Goal: Task Accomplishment & Management: Manage account settings

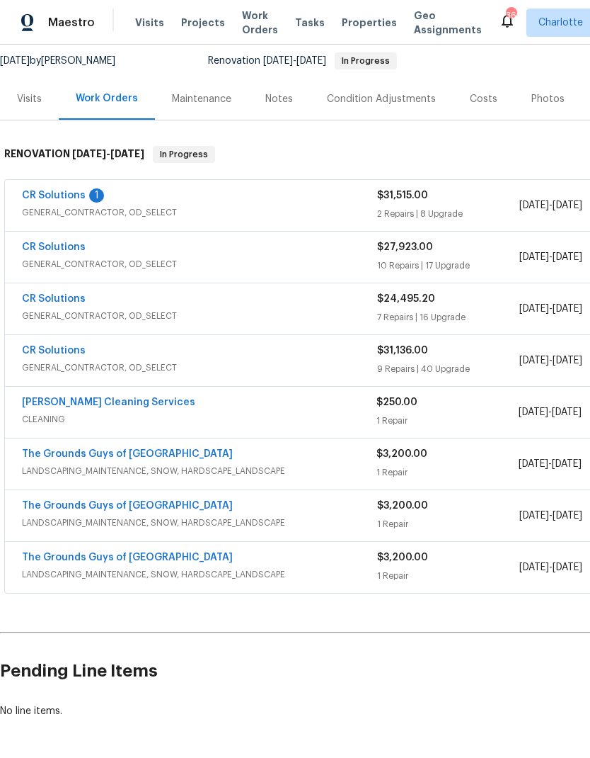
scroll to position [137, 0]
click at [139, 404] on link "DePascale Cleaning Services" at bounding box center [108, 402] width 173 height 10
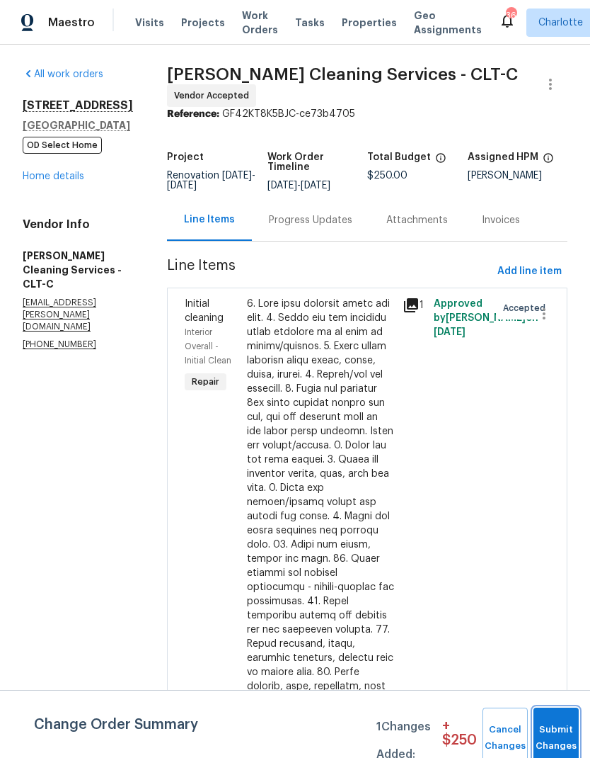
click at [552, 721] on button "Submit Changes" at bounding box center [556, 737] width 45 height 61
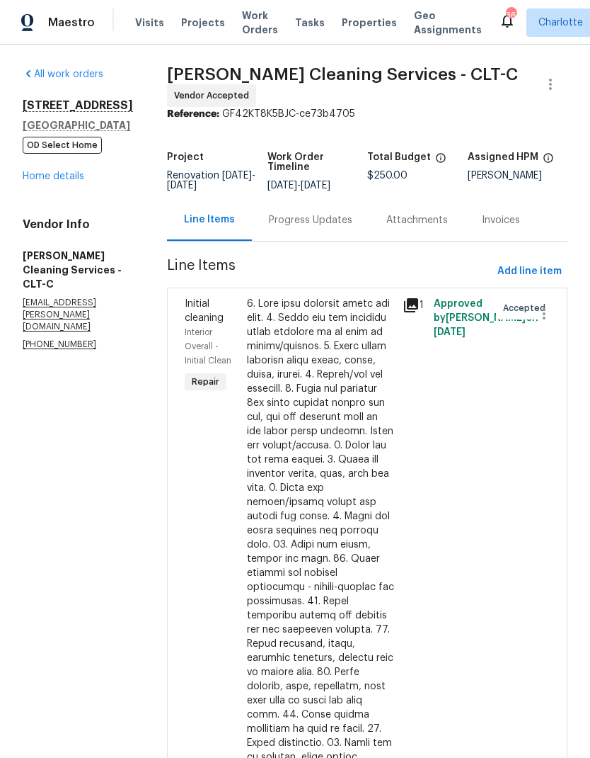
click at [314, 221] on div "Progress Updates" at bounding box center [311, 220] width 84 height 14
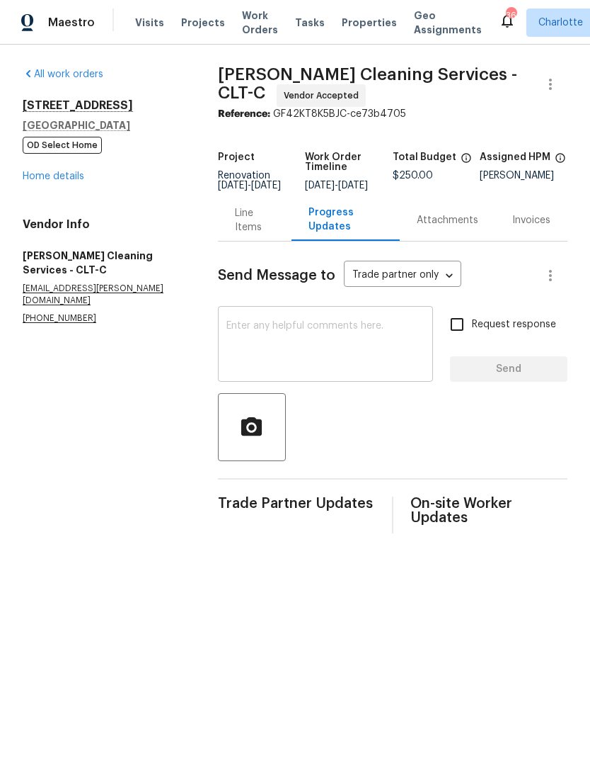
click at [361, 344] on textarea at bounding box center [326, 346] width 198 height 50
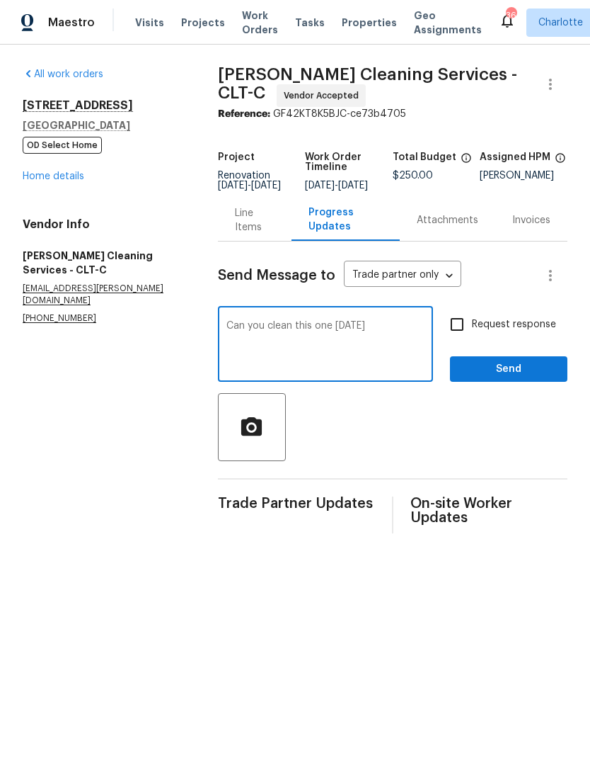
type textarea "Can you clean this one on Monday"
click at [469, 332] on input "Request response" at bounding box center [458, 324] width 30 height 30
checkbox input "true"
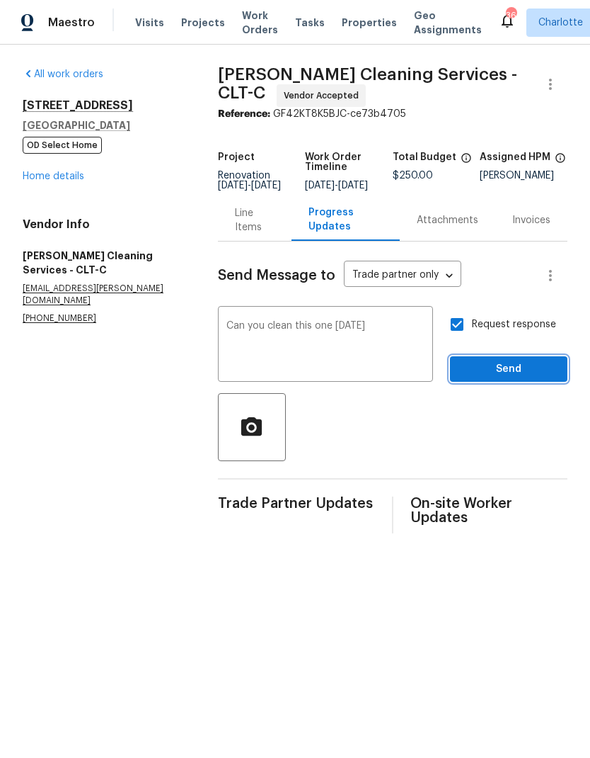
click at [519, 382] on button "Send" at bounding box center [509, 369] width 118 height 26
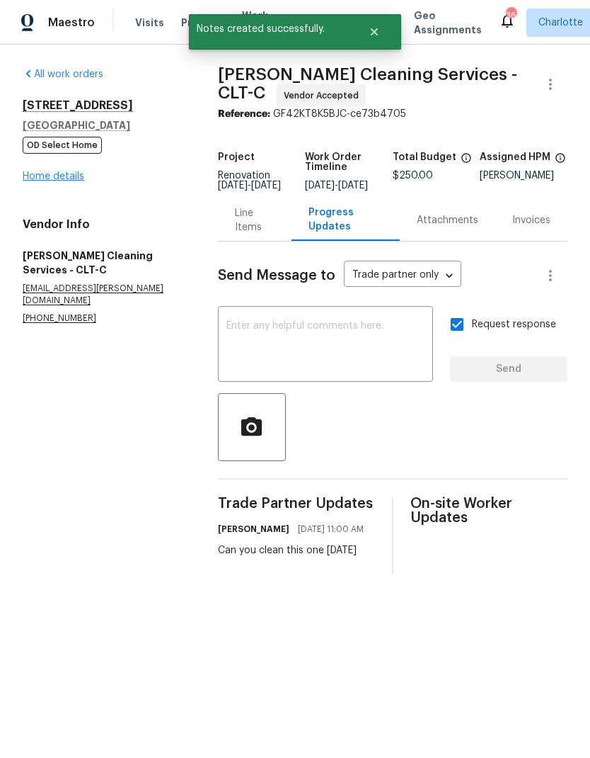
click at [59, 173] on link "Home details" at bounding box center [54, 176] width 62 height 10
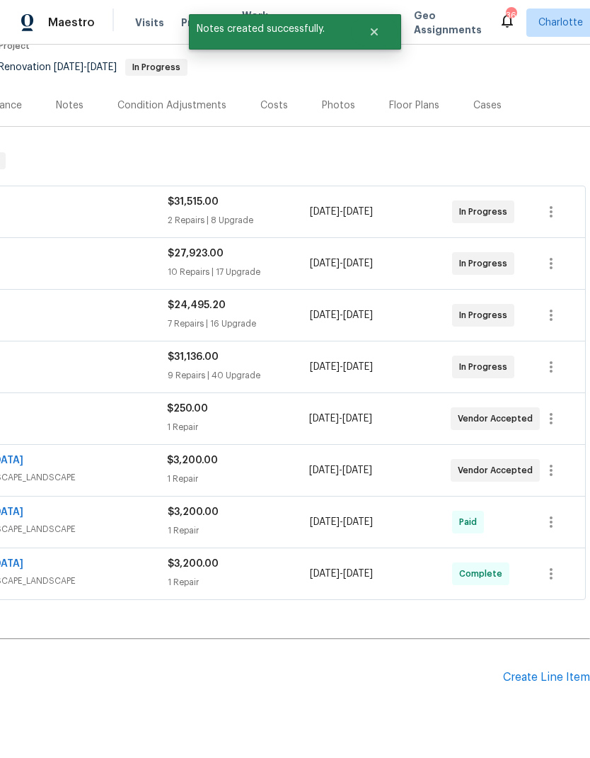
scroll to position [130, 210]
click at [561, 675] on div "Create Line Item" at bounding box center [546, 677] width 87 height 13
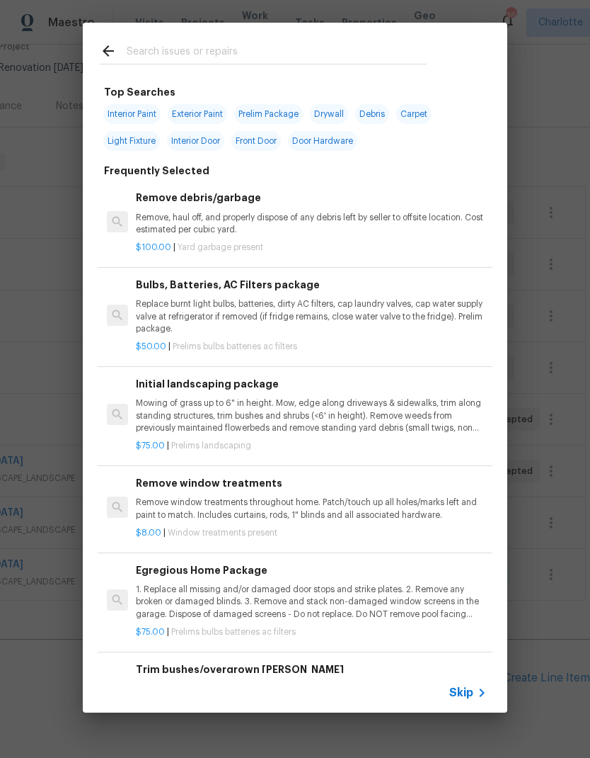
click at [224, 53] on input "text" at bounding box center [277, 52] width 300 height 21
type input "Hvac"
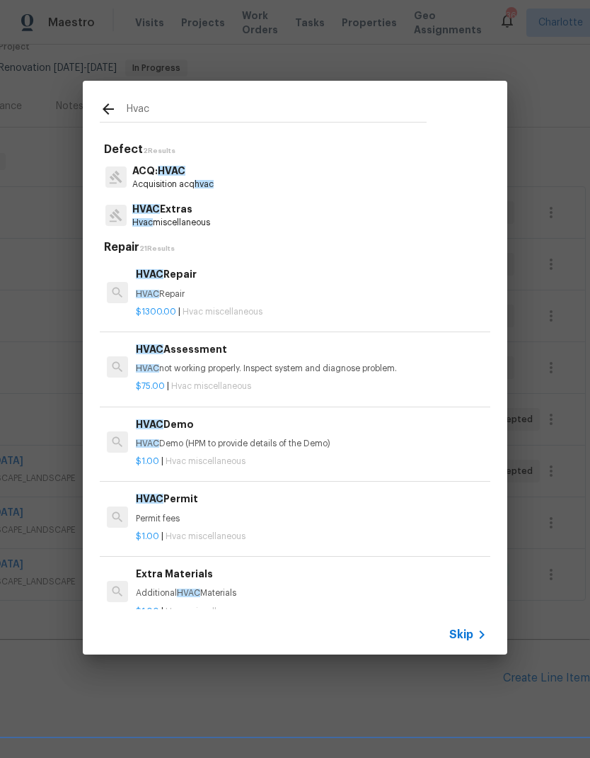
click at [421, 370] on p "HVAC not working properly. Inspect system and diagnose problem." at bounding box center [311, 369] width 351 height 12
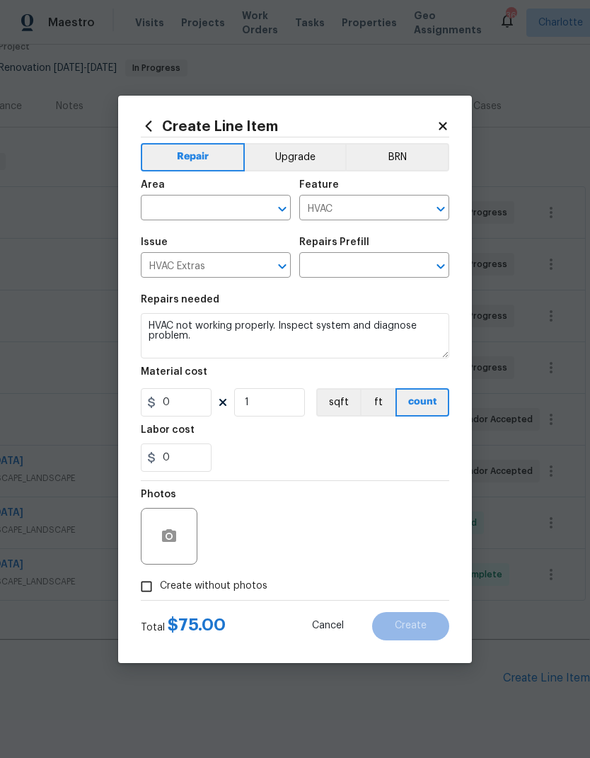
type input "HVAC Assessment $75.00"
type input "75"
click at [233, 208] on input "text" at bounding box center [196, 209] width 110 height 22
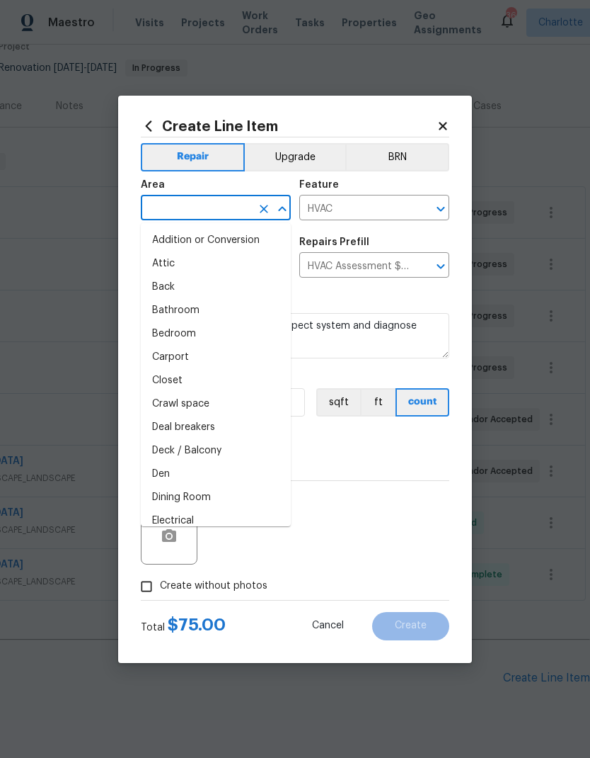
click at [240, 232] on li "Addition or Conversion" at bounding box center [216, 240] width 150 height 23
type input "Addition or Conversion"
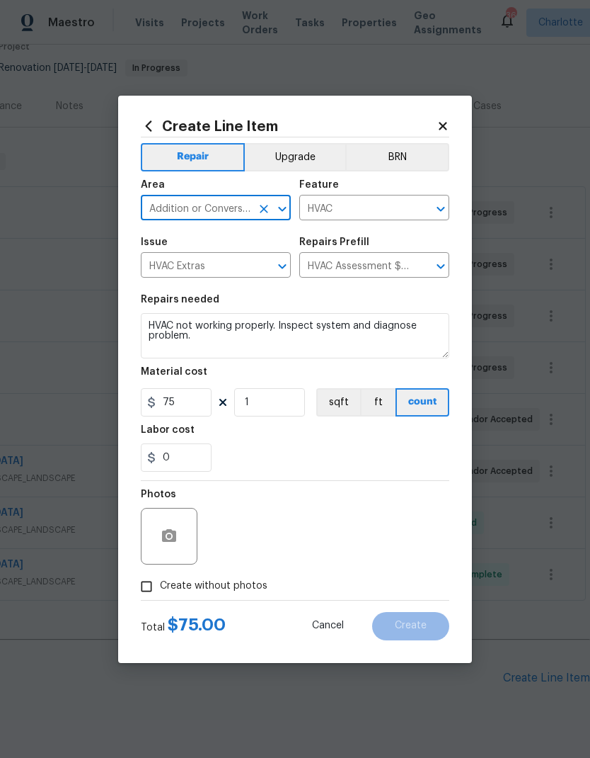
click at [267, 215] on button "Clear" at bounding box center [264, 209] width 20 height 20
click at [229, 207] on input "text" at bounding box center [196, 209] width 110 height 22
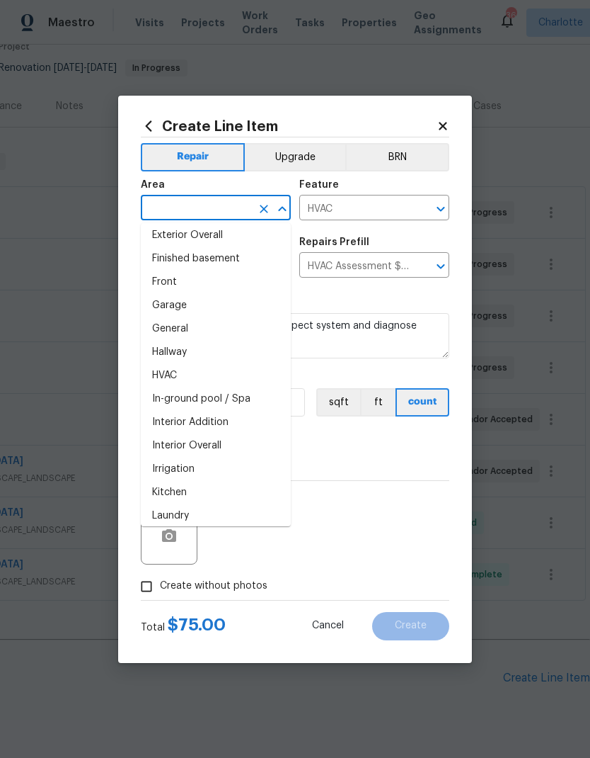
scroll to position [377, 0]
click at [234, 380] on li "HVAC" at bounding box center [216, 376] width 150 height 23
type input "HVAC"
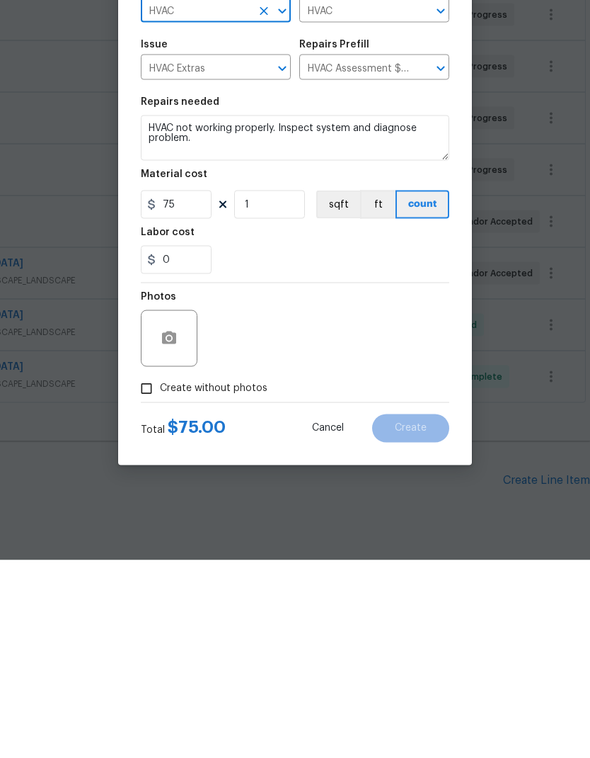
click at [159, 573] on input "Create without photos" at bounding box center [146, 586] width 27 height 27
checkbox input "true"
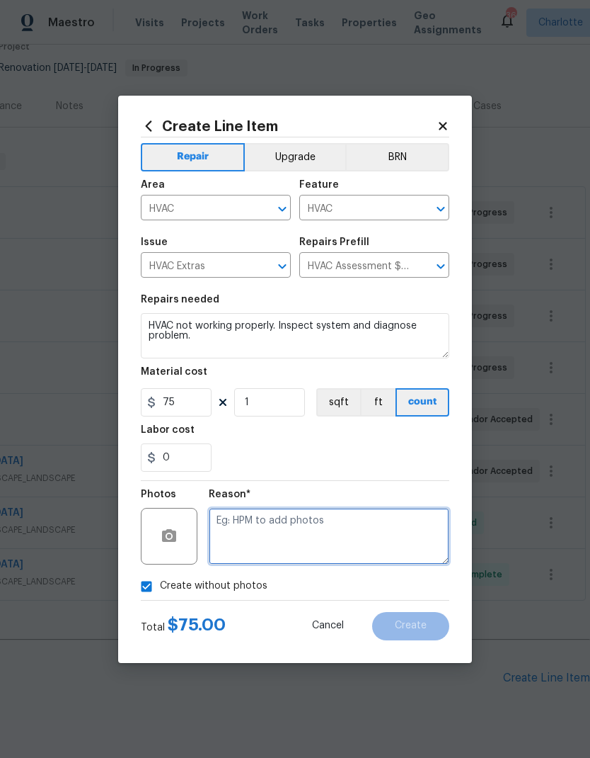
click at [326, 532] on textarea at bounding box center [329, 536] width 241 height 57
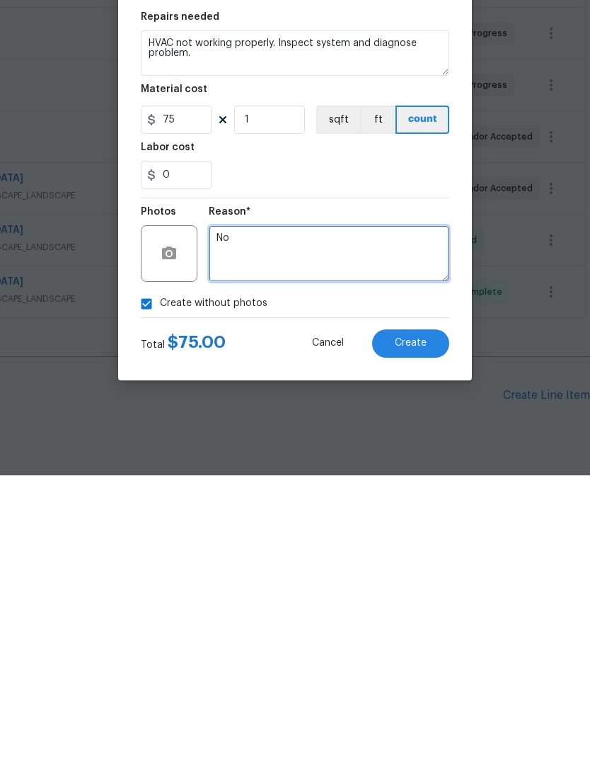
type textarea "N"
type textarea "Will asd"
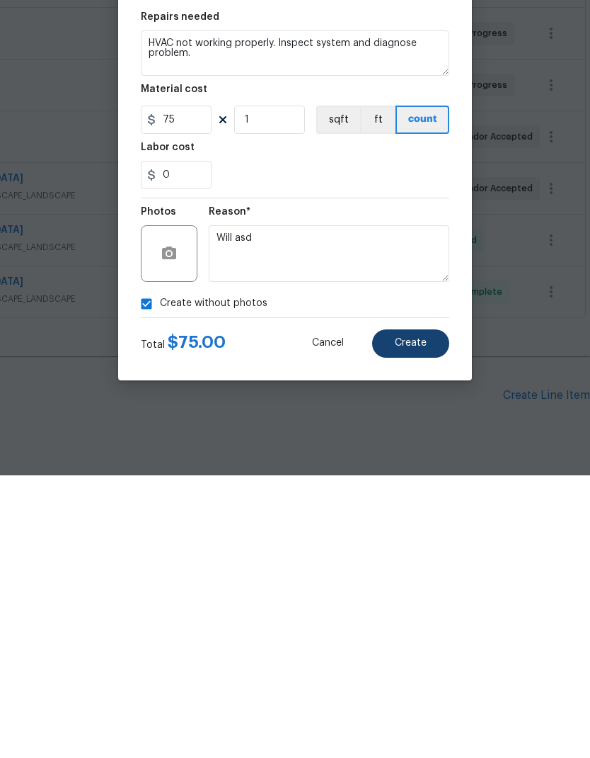
click at [436, 612] on button "Create" at bounding box center [410, 626] width 77 height 28
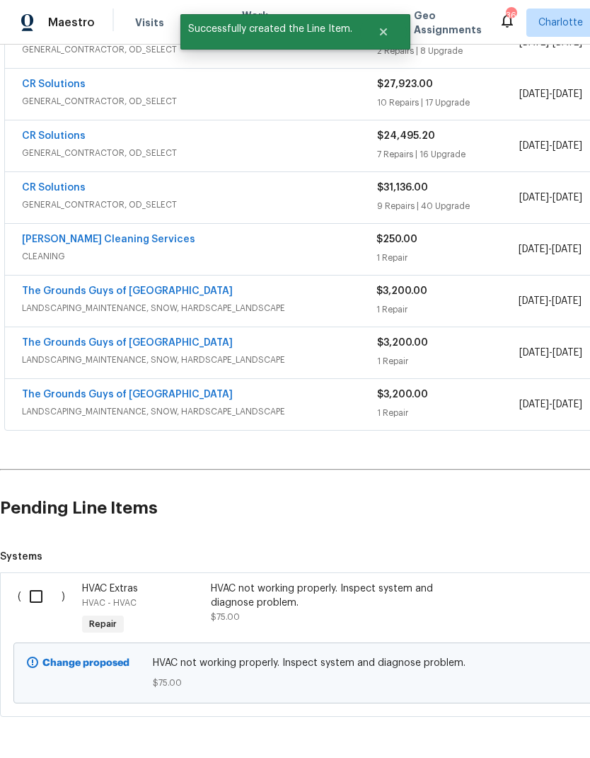
scroll to position [299, 0]
click at [42, 582] on input "checkbox" at bounding box center [41, 597] width 40 height 30
checkbox input "true"
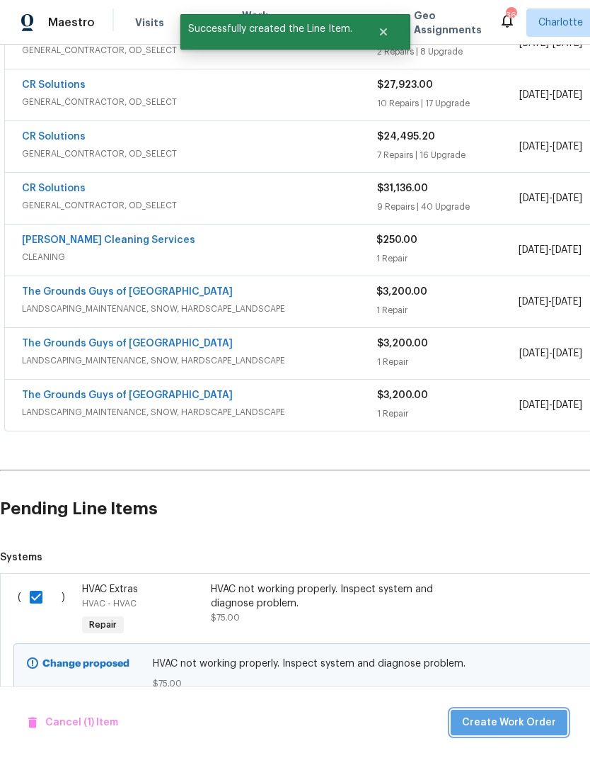
click at [527, 712] on button "Create Work Order" at bounding box center [509, 722] width 117 height 26
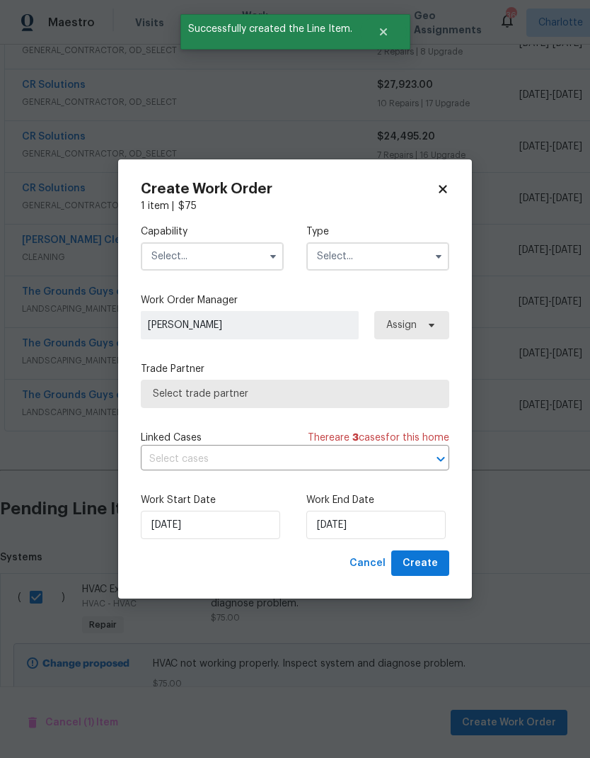
click at [213, 257] on input "text" at bounding box center [212, 256] width 143 height 28
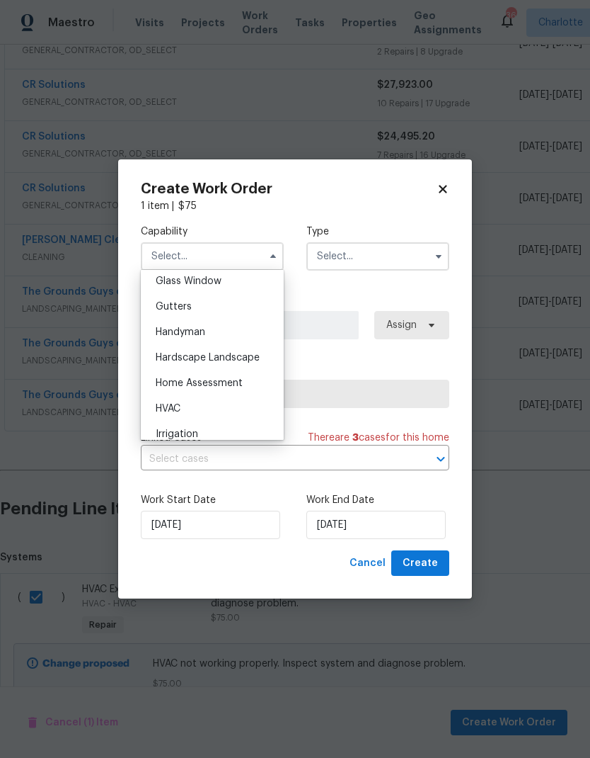
scroll to position [737, 0]
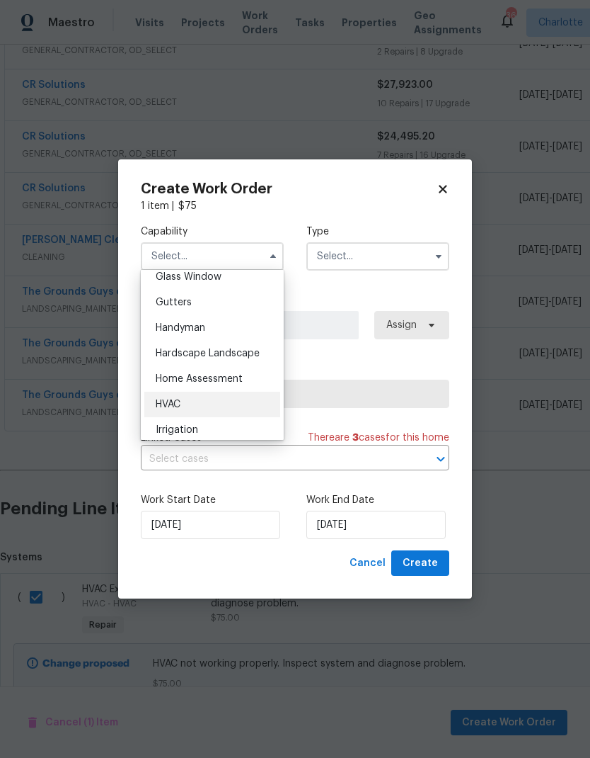
click at [217, 402] on div "HVAC" at bounding box center [212, 404] width 136 height 25
type input "HVAC"
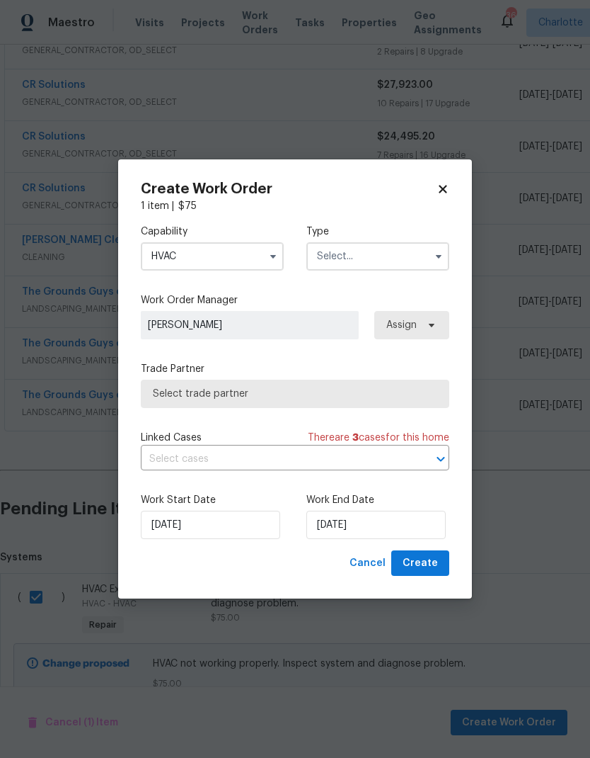
click at [365, 264] on input "text" at bounding box center [378, 256] width 143 height 28
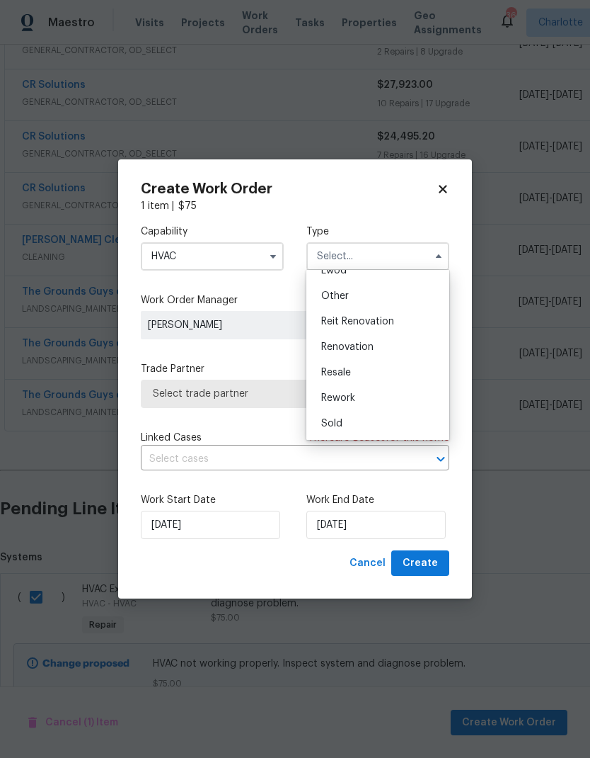
scroll to position [169, 0]
click at [380, 346] on div "Renovation" at bounding box center [378, 346] width 136 height 25
type input "Renovation"
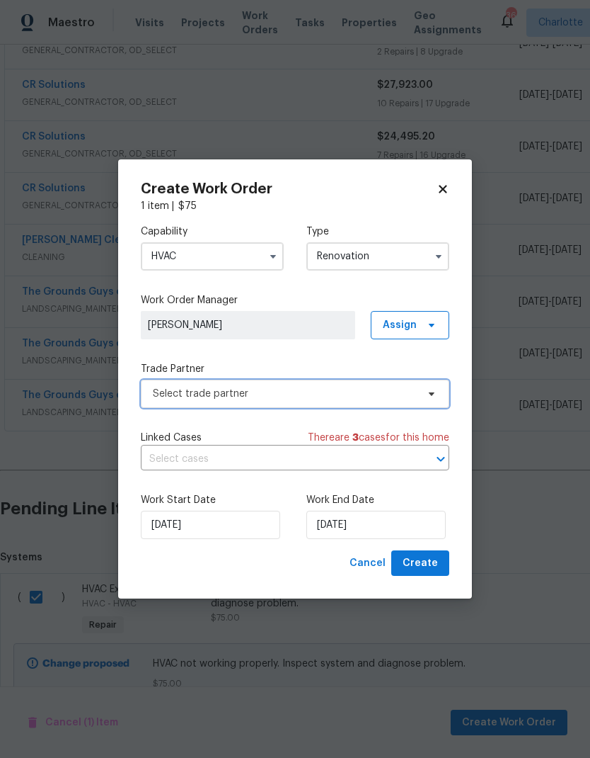
click at [418, 394] on span "Select trade partner" at bounding box center [295, 394] width 309 height 28
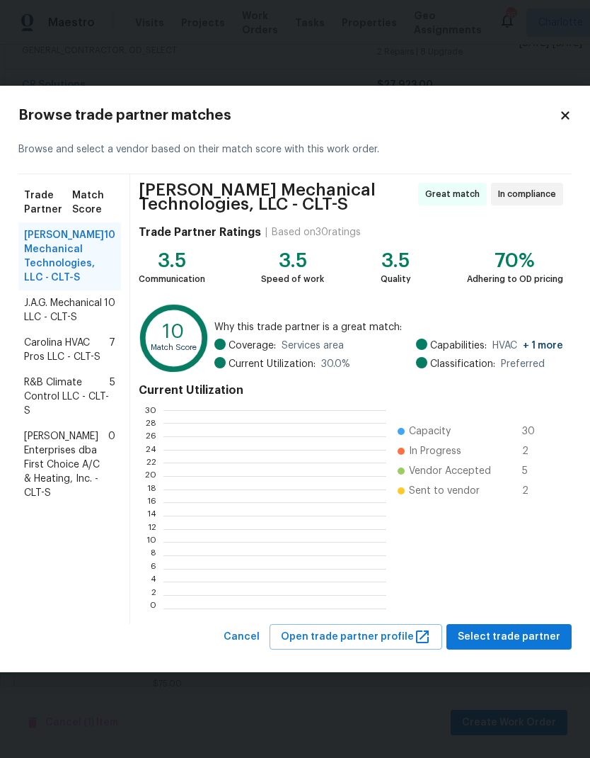
scroll to position [198, 222]
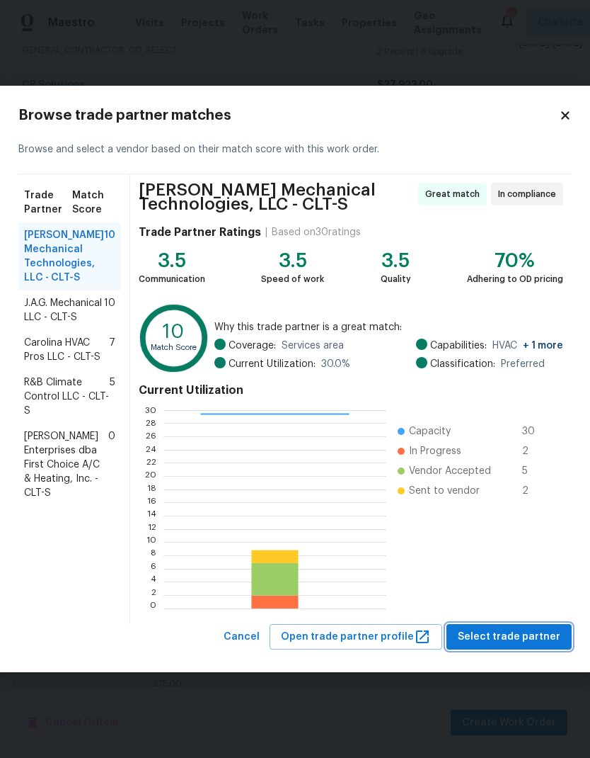
click at [543, 638] on span "Select trade partner" at bounding box center [509, 637] width 103 height 18
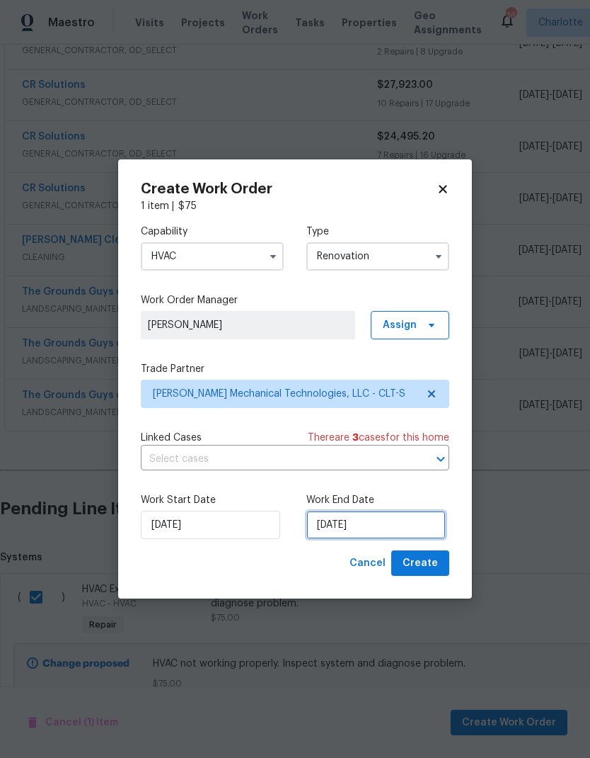
click at [400, 525] on input "9/19/2025" at bounding box center [376, 524] width 139 height 28
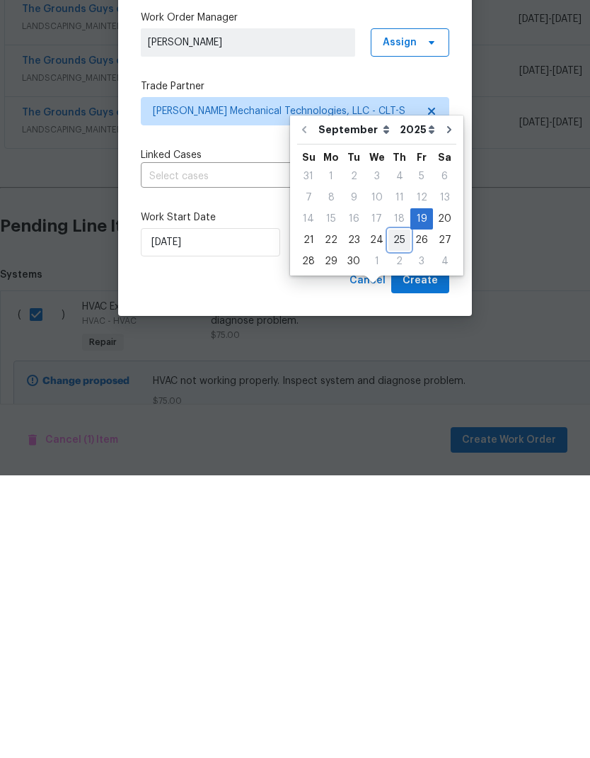
click at [402, 513] on div "25" at bounding box center [400, 523] width 22 height 20
type input "9/25/2025"
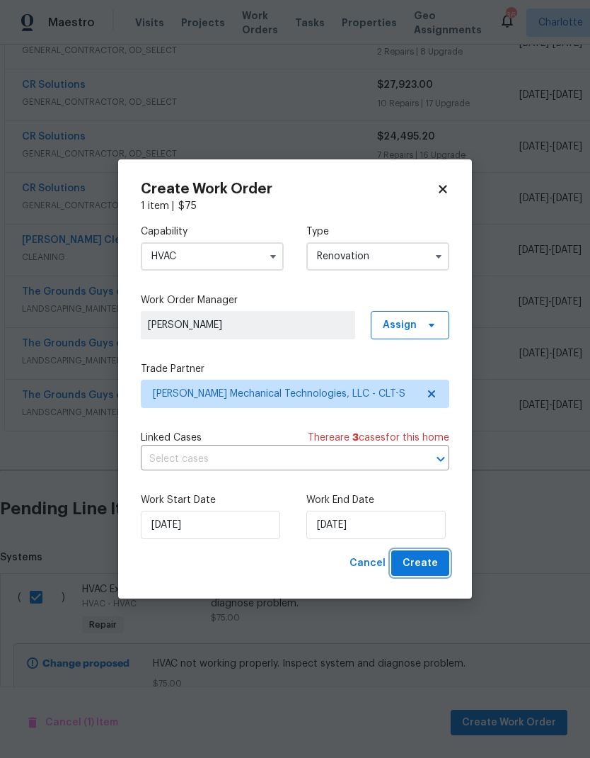
click at [447, 564] on button "Create" at bounding box center [421, 563] width 58 height 26
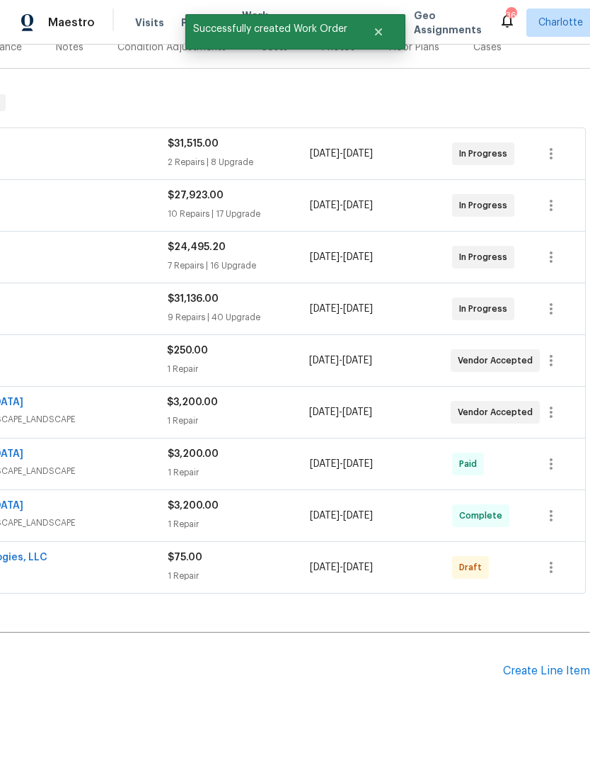
scroll to position [188, 210]
click at [553, 559] on icon "button" at bounding box center [551, 567] width 17 height 17
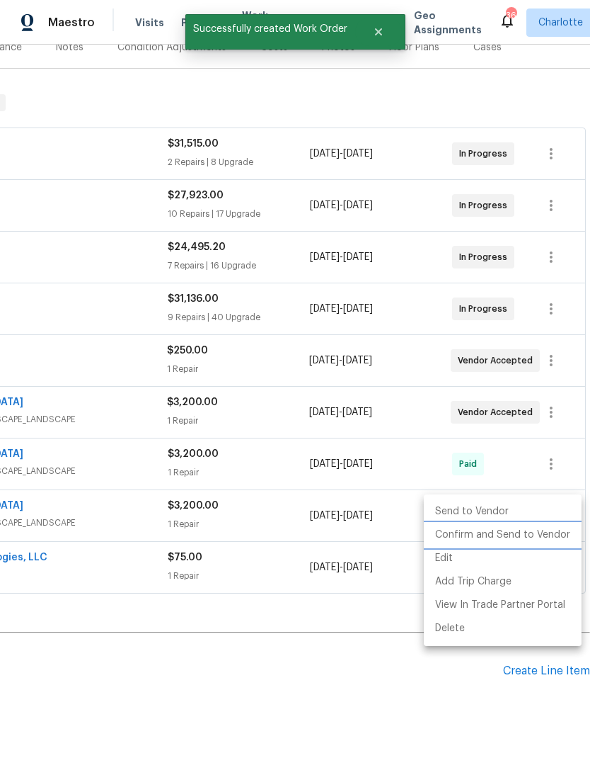
click at [547, 532] on li "Confirm and Send to Vendor" at bounding box center [503, 534] width 158 height 23
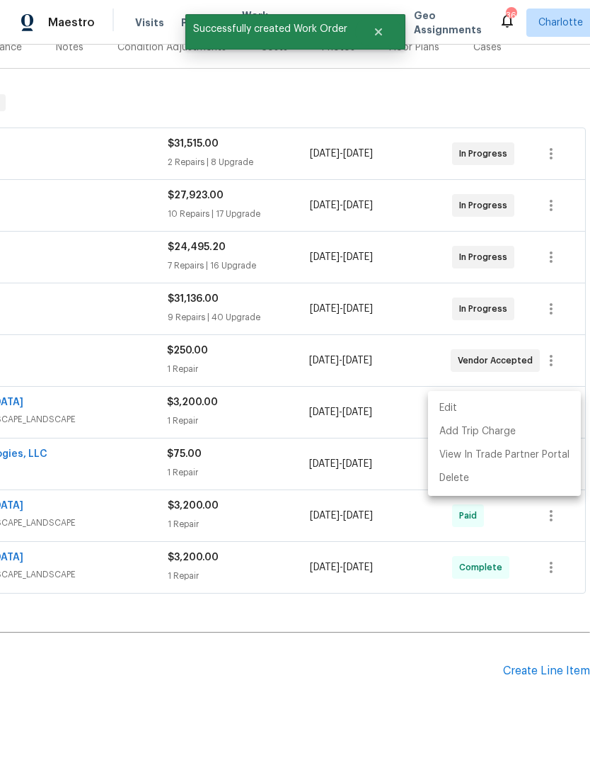
click at [439, 664] on div at bounding box center [295, 379] width 590 height 758
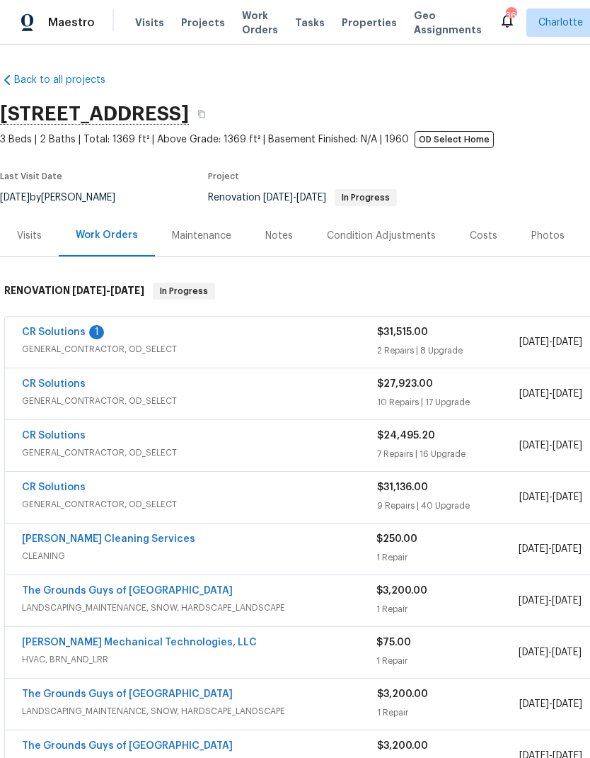
scroll to position [0, 0]
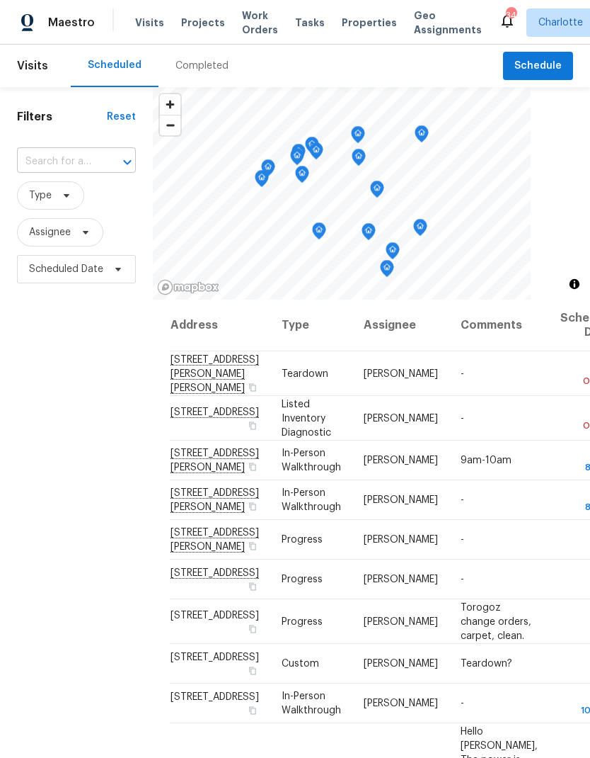
click at [70, 154] on input "text" at bounding box center [56, 162] width 79 height 22
type input "h"
type input "treetop"
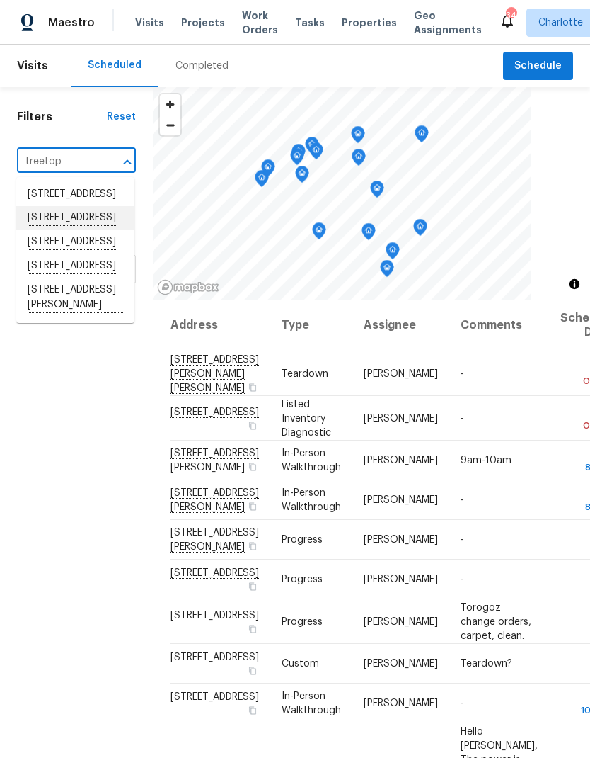
click at [103, 230] on li "6003 Treetop Ct, Charlotte, NC 28212" at bounding box center [75, 218] width 118 height 24
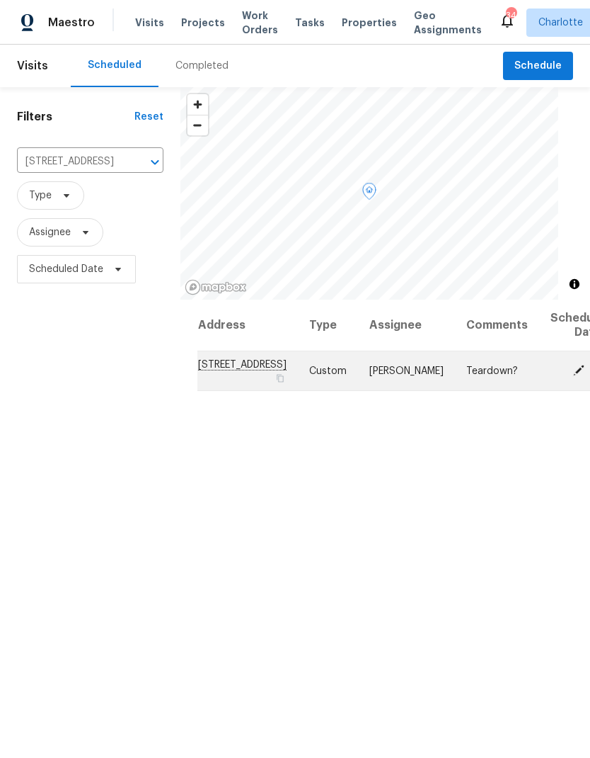
click at [574, 375] on icon at bounding box center [579, 369] width 11 height 11
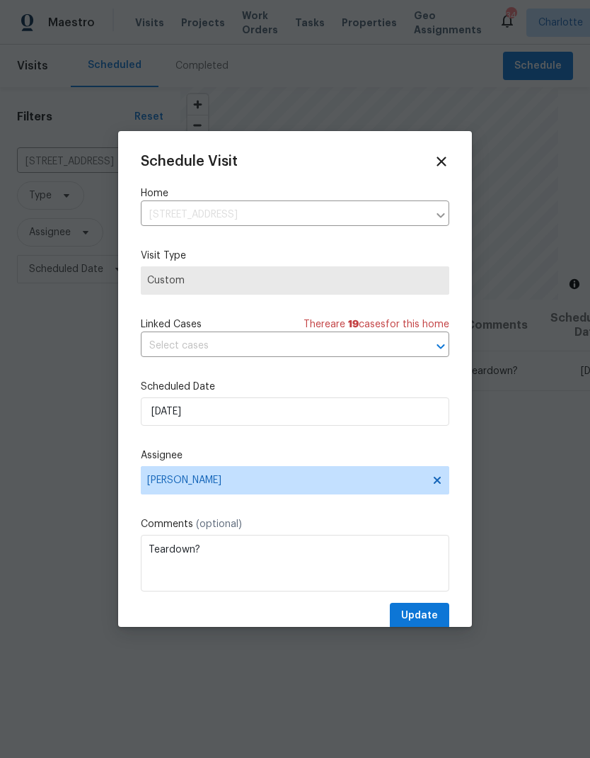
click at [412, 283] on span "Custom" at bounding box center [295, 280] width 296 height 14
click at [441, 164] on icon at bounding box center [442, 161] width 10 height 10
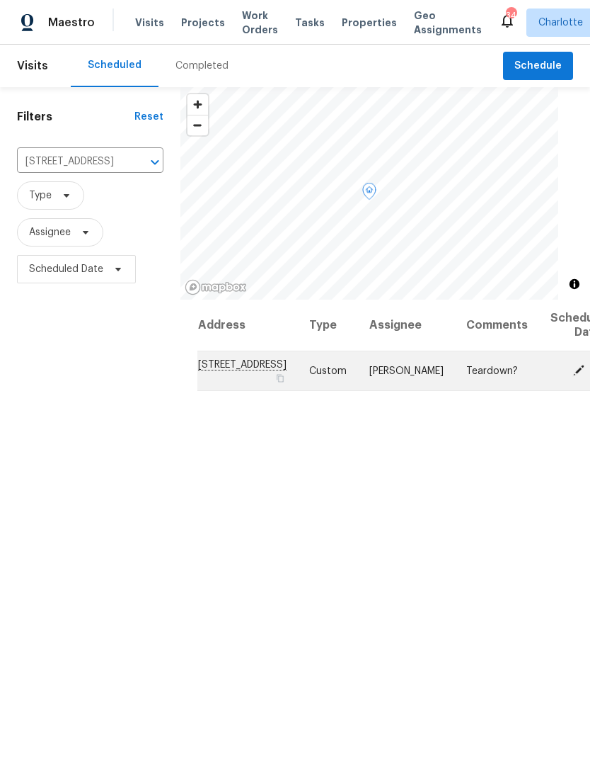
click at [590, 376] on icon at bounding box center [600, 369] width 11 height 13
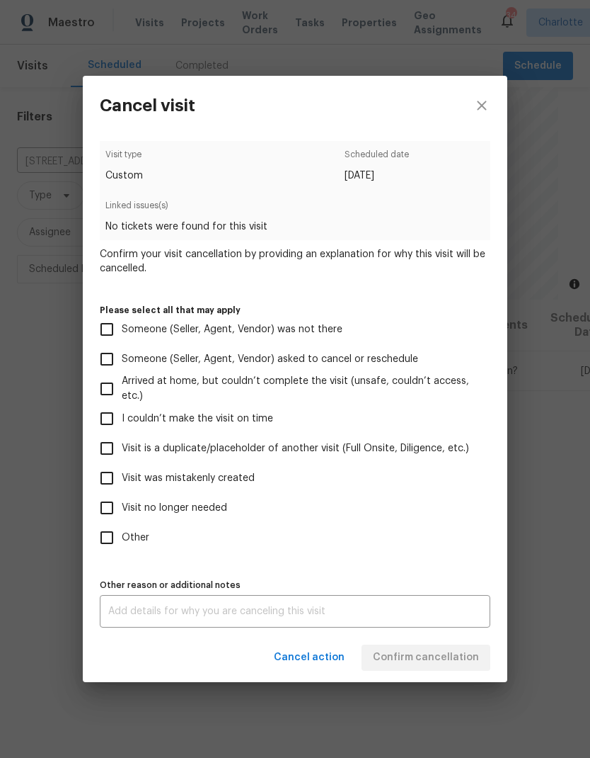
click at [231, 479] on span "Visit was mistakenly created" at bounding box center [188, 478] width 133 height 15
click at [122, 479] on input "Visit was mistakenly created" at bounding box center [107, 478] width 30 height 30
checkbox input "true"
click at [438, 659] on span "Confirm cancellation" at bounding box center [426, 658] width 106 height 18
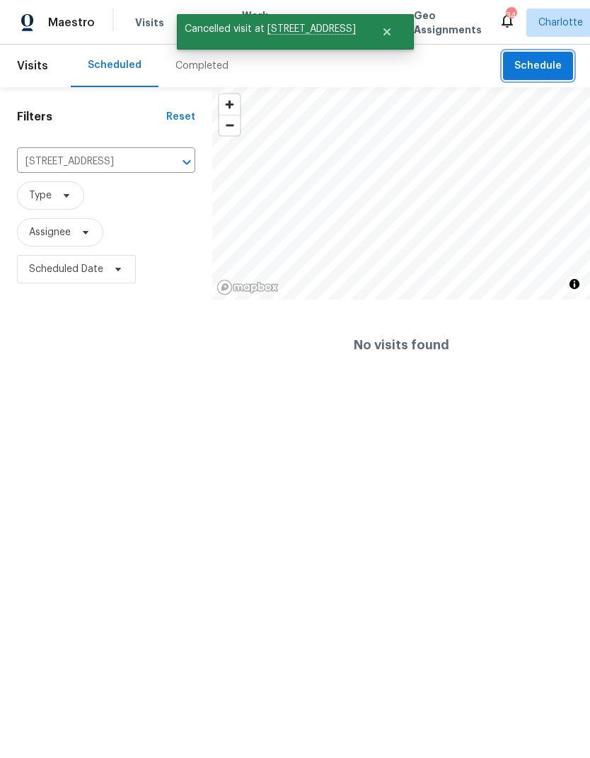
click at [544, 67] on span "Schedule" at bounding box center [538, 66] width 47 height 18
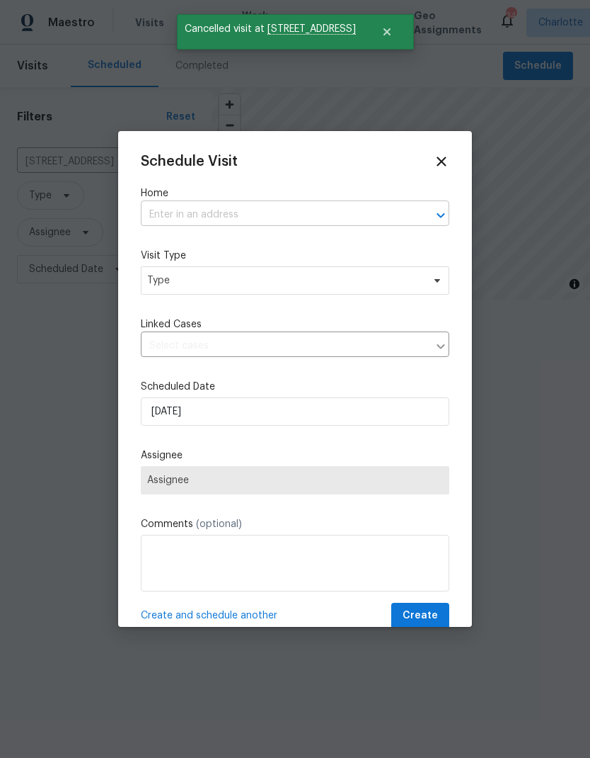
click at [272, 212] on input "text" at bounding box center [275, 215] width 269 height 22
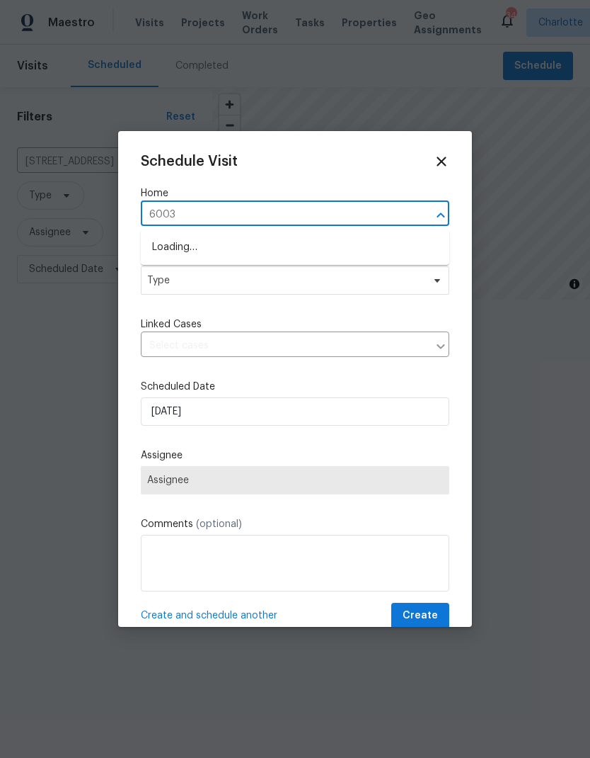
type input "6003"
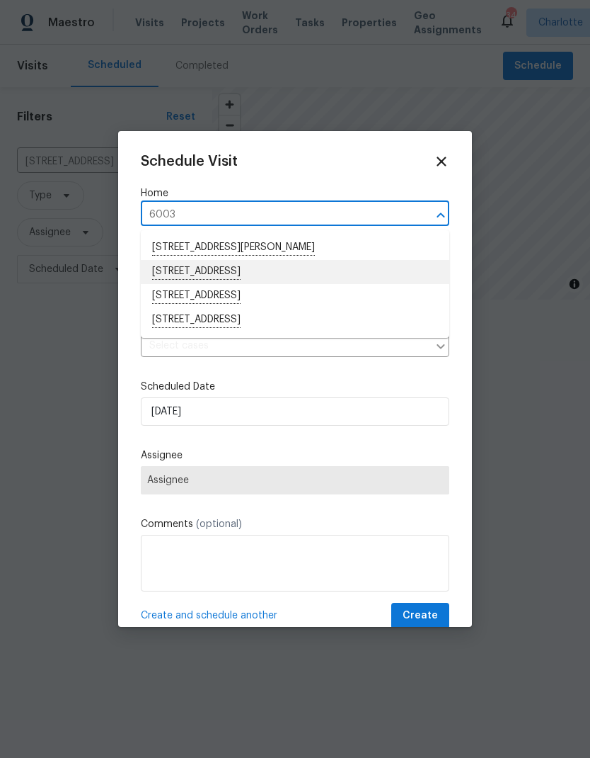
click at [268, 273] on li "6003 Treetop Ct, Charlotte, NC 28212" at bounding box center [295, 272] width 309 height 24
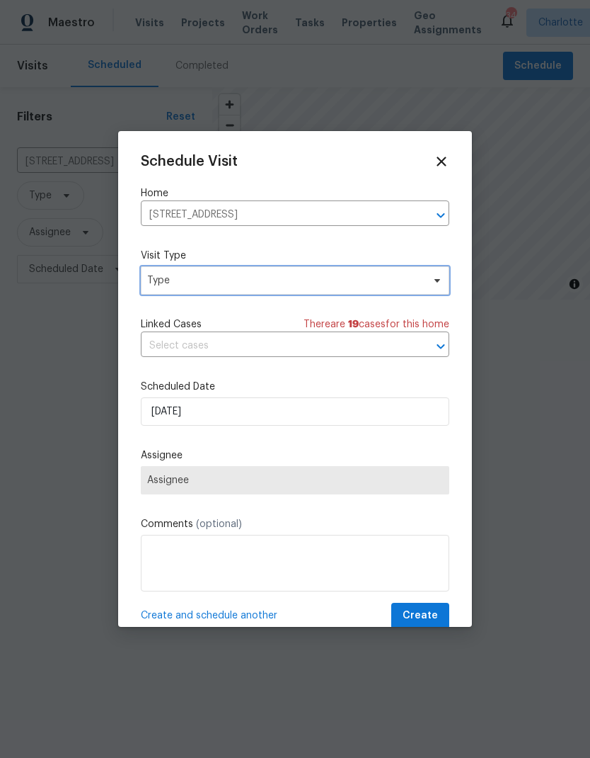
click at [409, 286] on span "Type" at bounding box center [284, 280] width 275 height 14
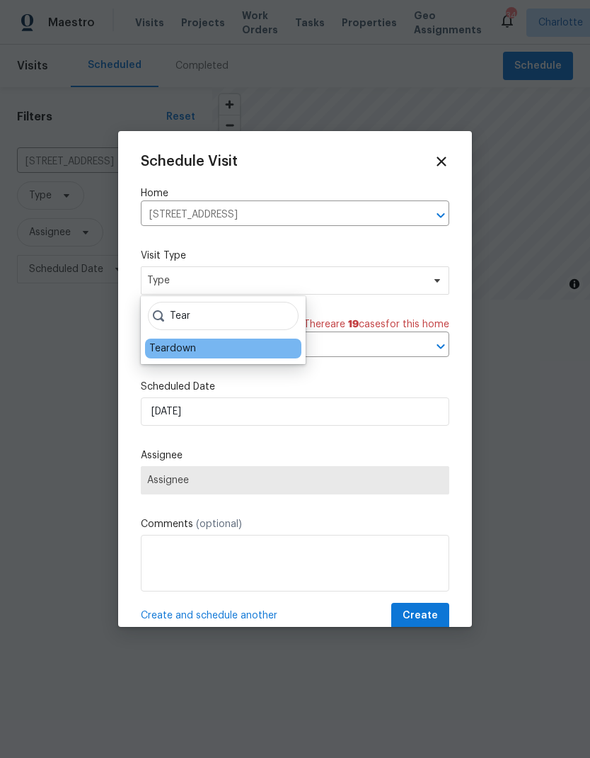
type input "Tear"
click at [205, 355] on div "Teardown" at bounding box center [223, 348] width 156 height 20
click at [195, 343] on div "Teardown" at bounding box center [172, 348] width 47 height 14
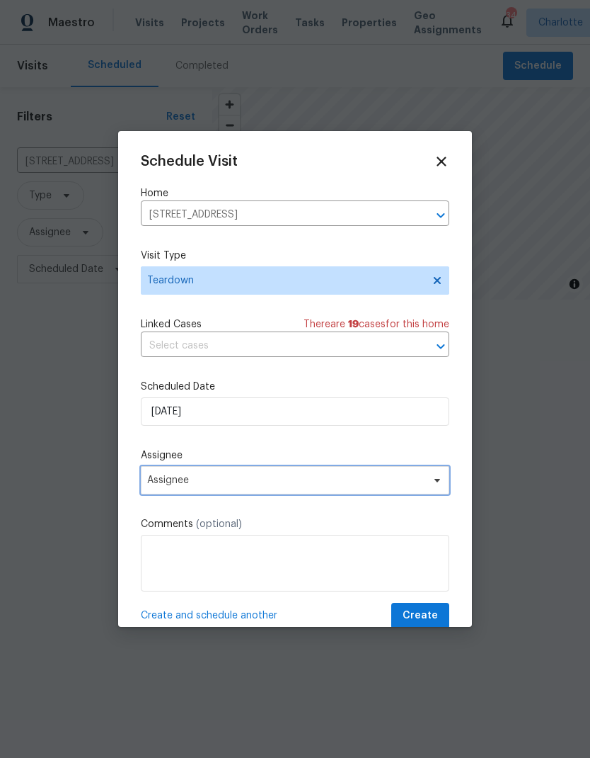
click at [404, 483] on span "Assignee" at bounding box center [286, 479] width 278 height 11
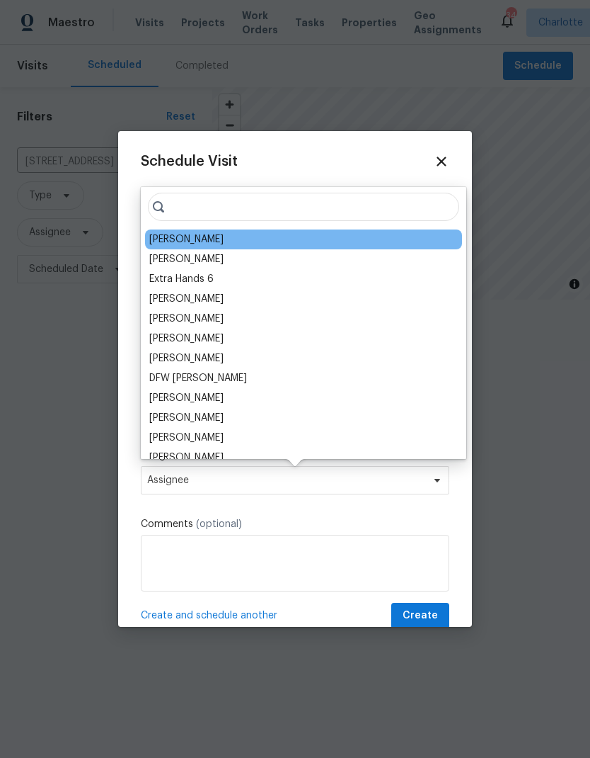
click at [205, 232] on div "[PERSON_NAME]" at bounding box center [186, 239] width 74 height 14
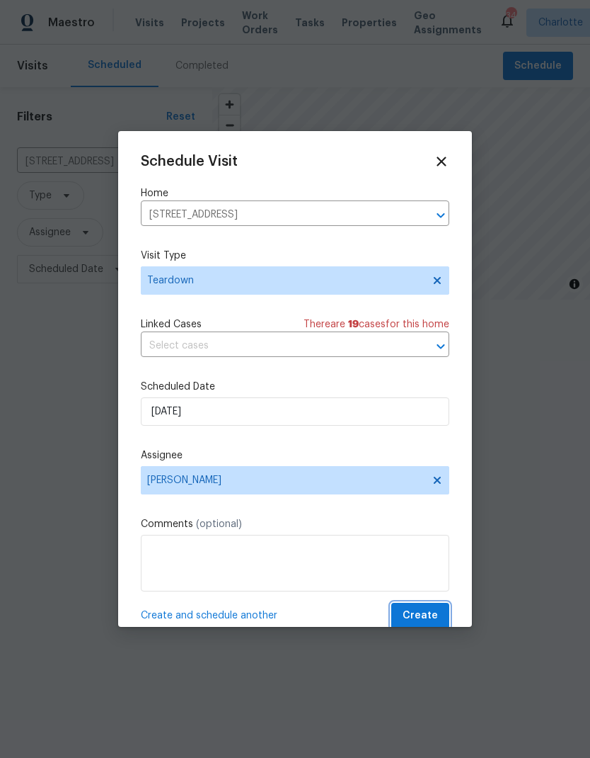
click at [436, 610] on span "Create" at bounding box center [420, 616] width 35 height 18
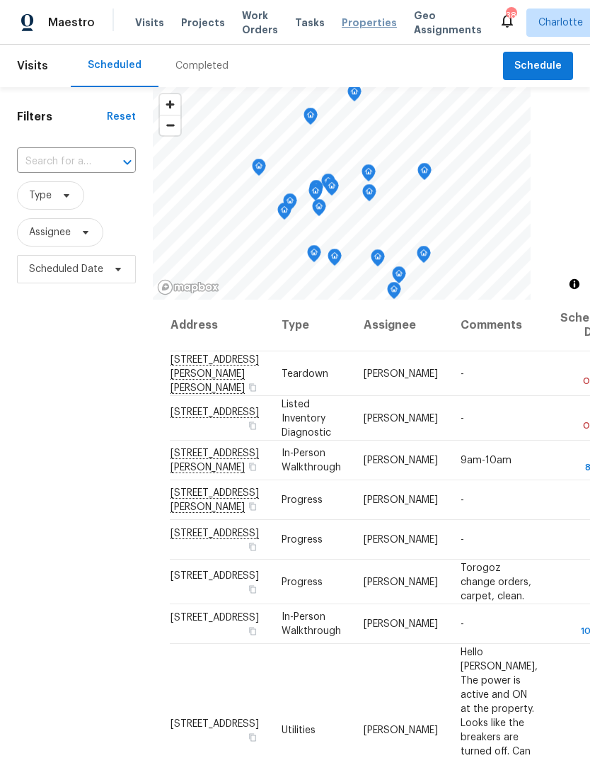
click at [353, 18] on span "Properties" at bounding box center [369, 23] width 55 height 14
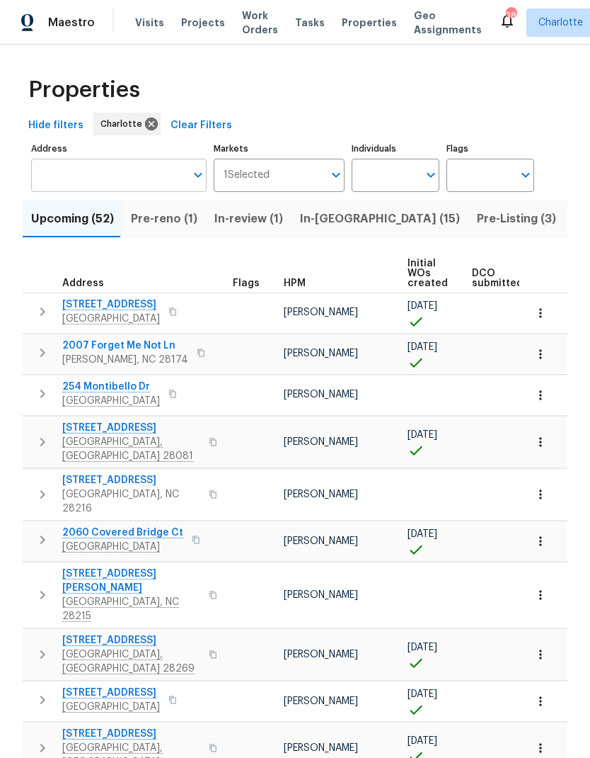
click at [148, 178] on input "Address" at bounding box center [108, 175] width 154 height 33
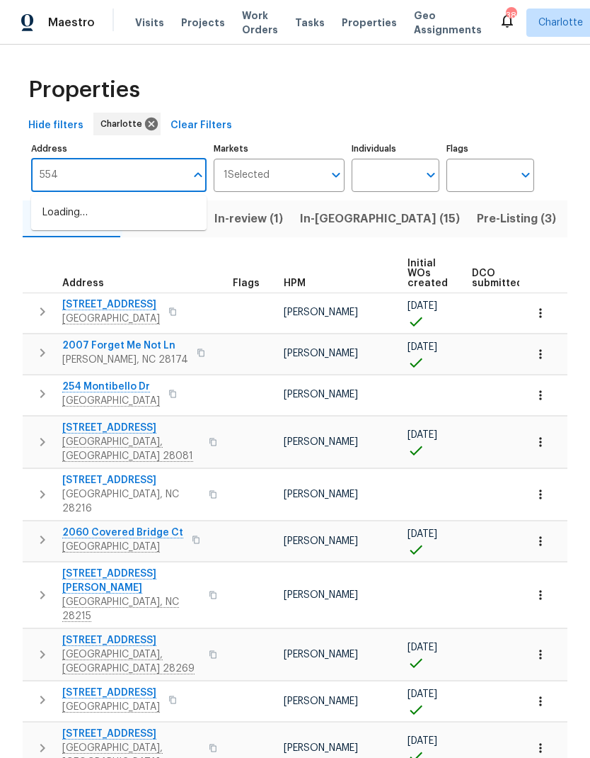
type input "5542"
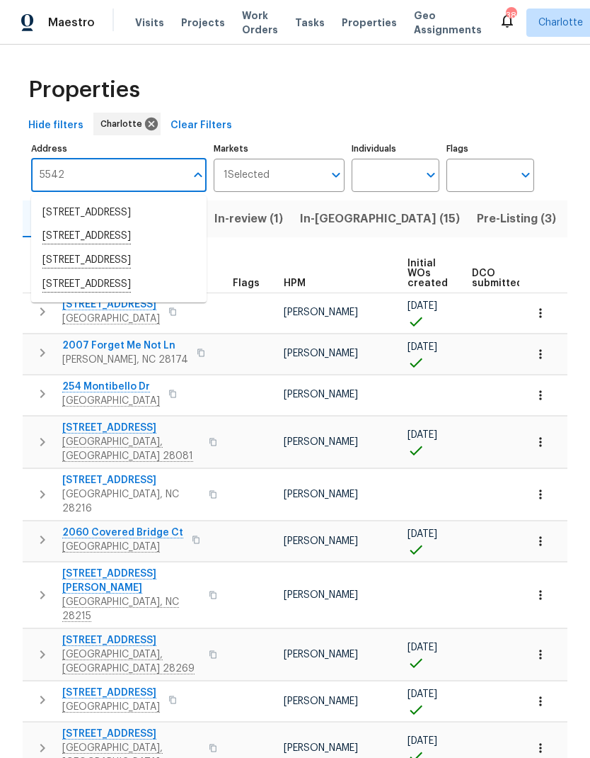
click at [184, 273] on li "[STREET_ADDRESS]" at bounding box center [119, 261] width 176 height 24
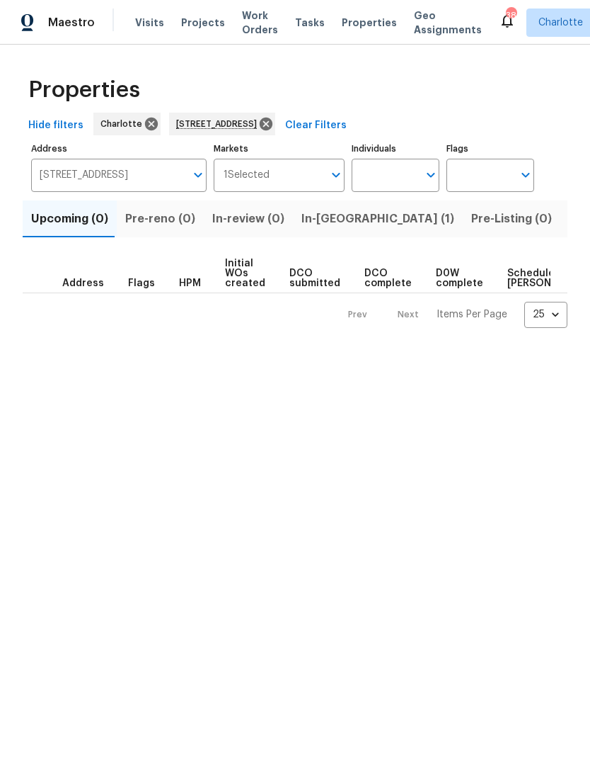
click at [331, 219] on span "In-[GEOGRAPHIC_DATA] (1)" at bounding box center [378, 219] width 153 height 20
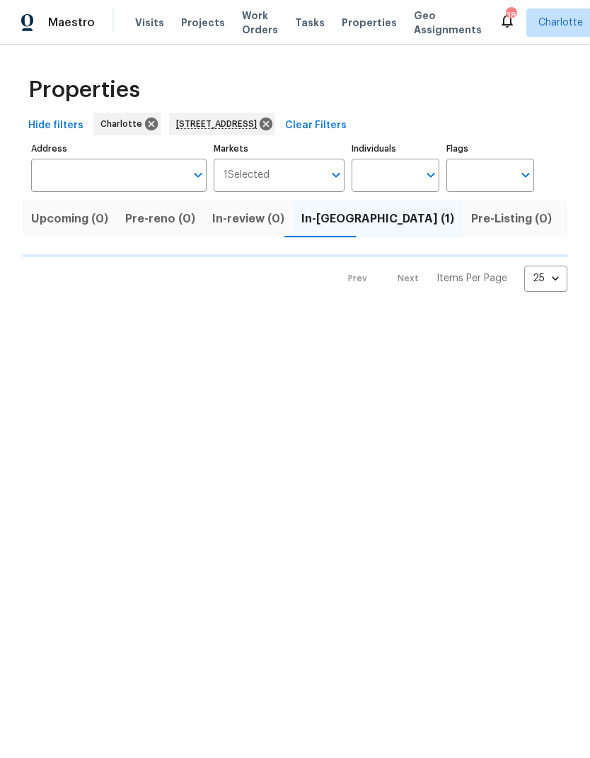
type input "[STREET_ADDRESS]"
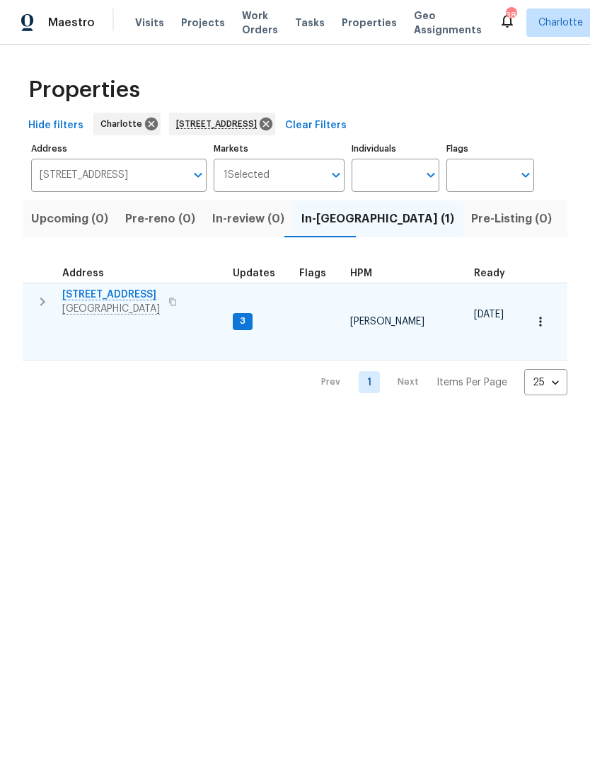
click at [118, 303] on span "[GEOGRAPHIC_DATA]" at bounding box center [111, 309] width 98 height 14
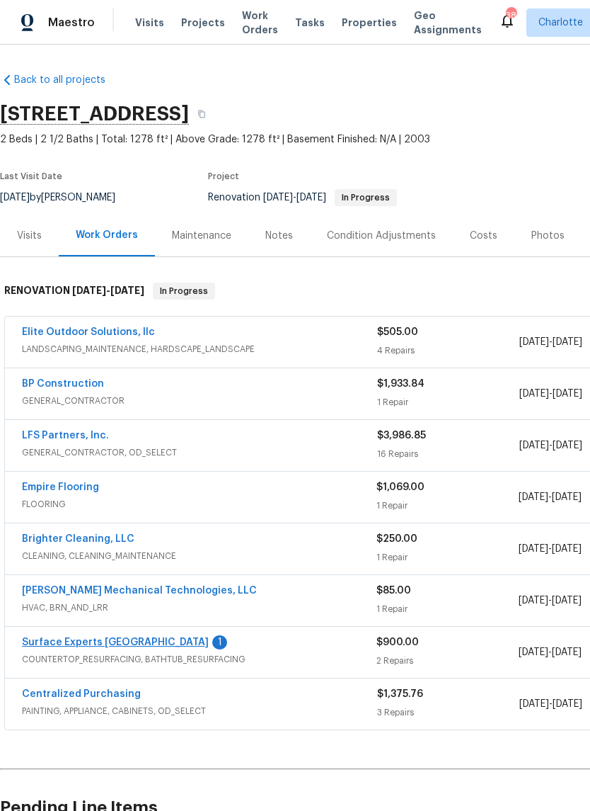
click at [132, 642] on link "Surface Experts [GEOGRAPHIC_DATA]" at bounding box center [115, 642] width 187 height 10
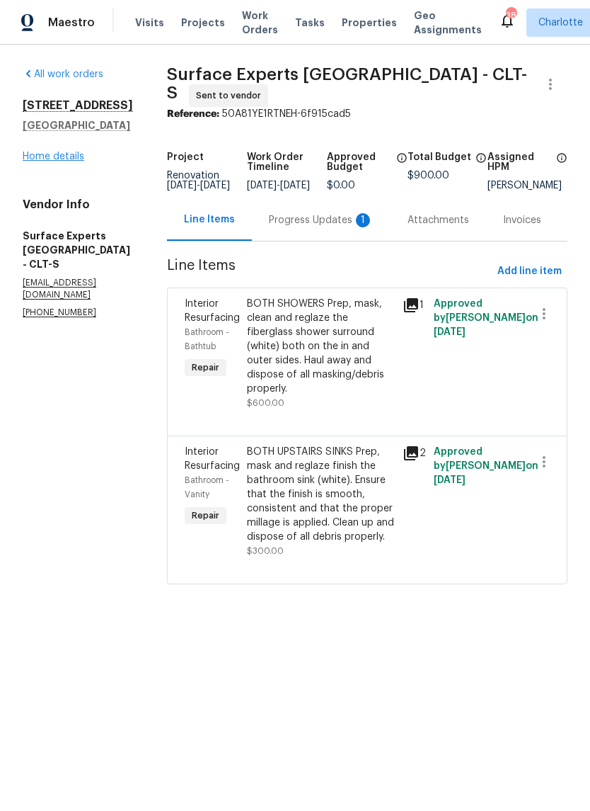
click at [48, 159] on link "Home details" at bounding box center [54, 157] width 62 height 10
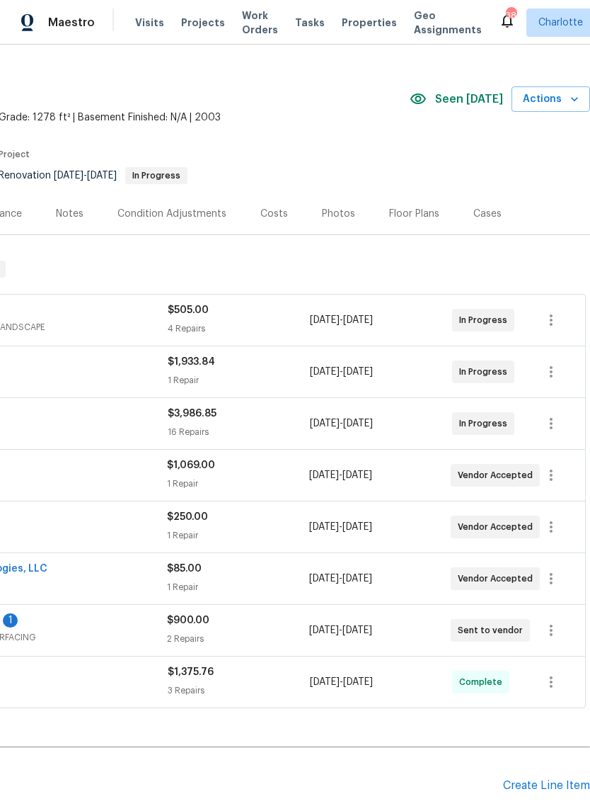
scroll to position [23, 210]
click at [547, 625] on icon "button" at bounding box center [551, 629] width 17 height 17
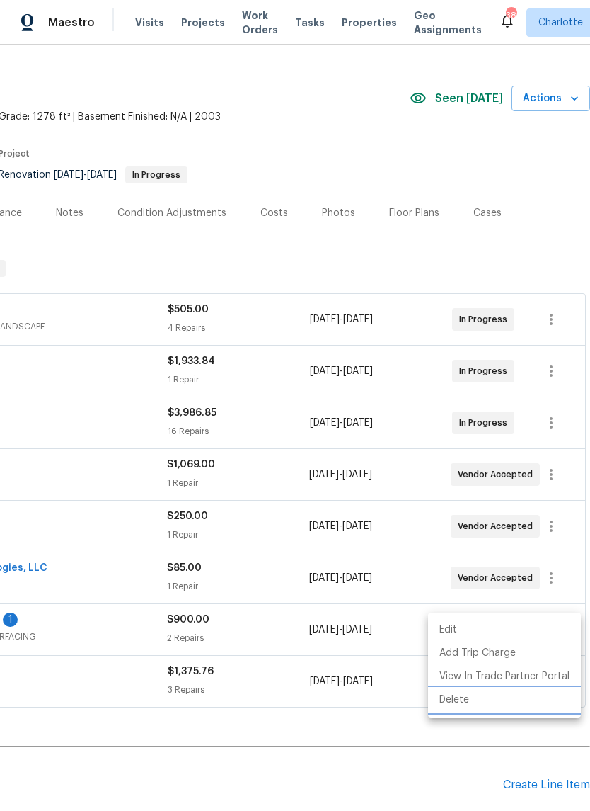
click at [537, 696] on li "Delete" at bounding box center [504, 699] width 153 height 23
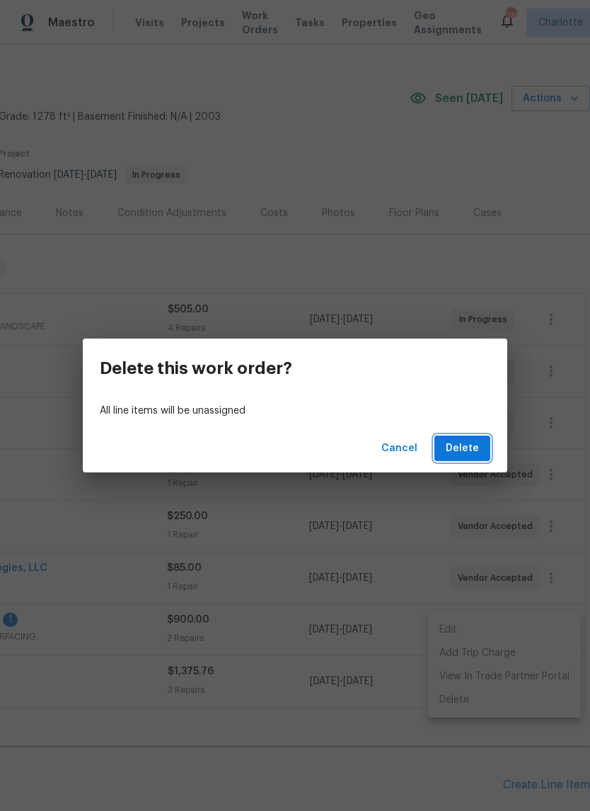
click at [480, 450] on button "Delete" at bounding box center [463, 448] width 56 height 26
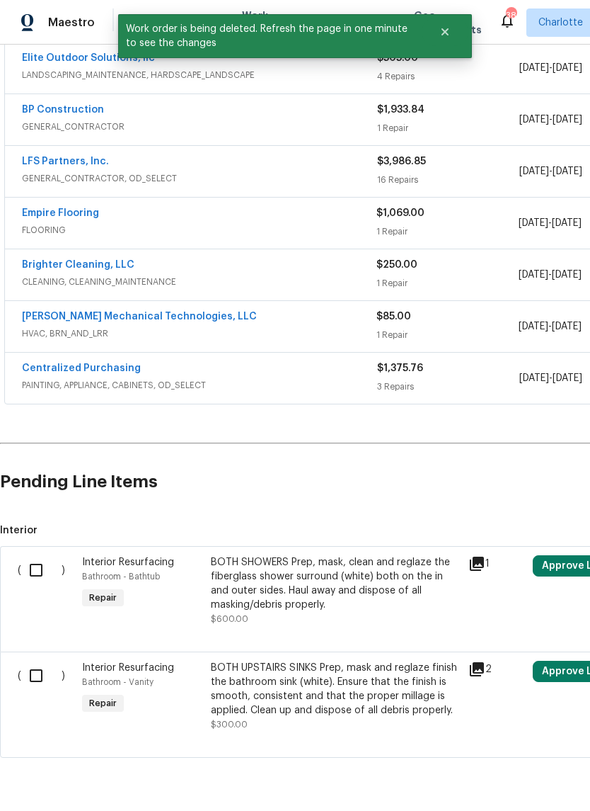
scroll to position [274, 0]
click at [41, 572] on input "checkbox" at bounding box center [41, 570] width 40 height 30
checkbox input "true"
click at [46, 678] on input "checkbox" at bounding box center [41, 676] width 40 height 30
checkbox input "true"
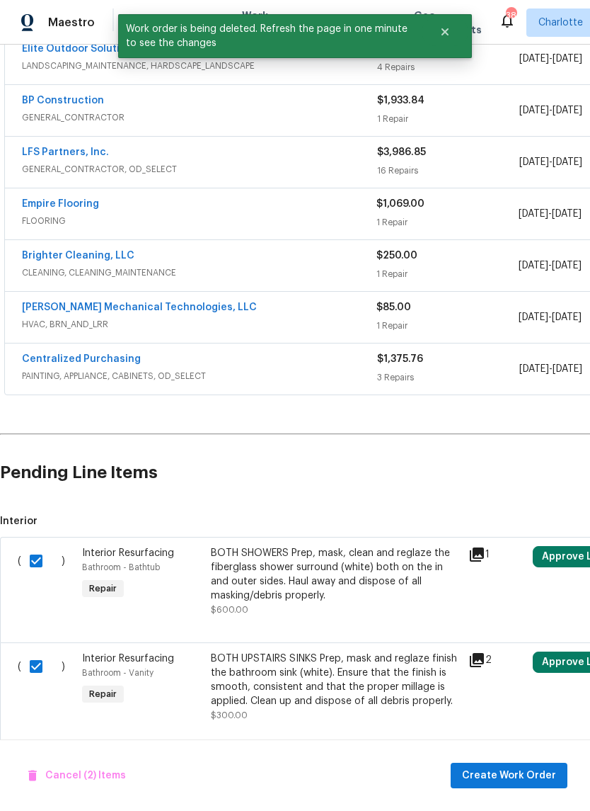
scroll to position [35, 0]
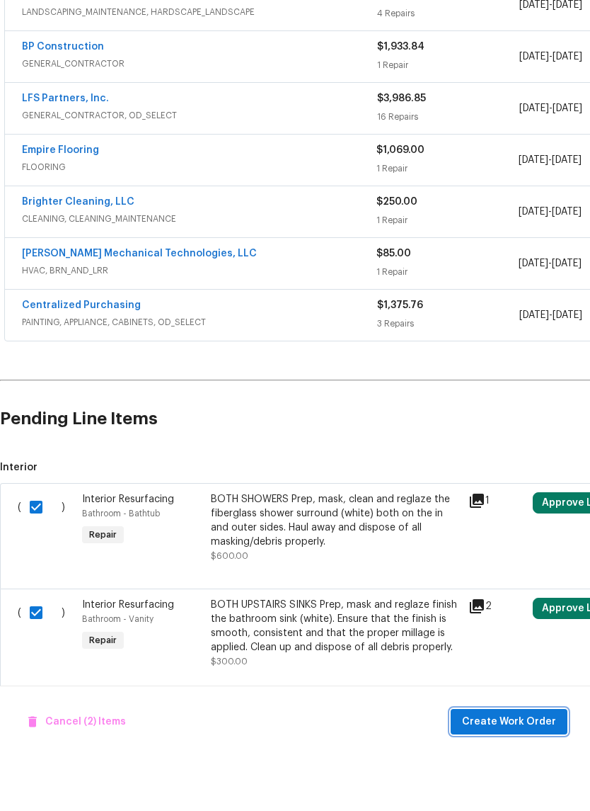
click at [537, 767] on span "Create Work Order" at bounding box center [509, 776] width 94 height 18
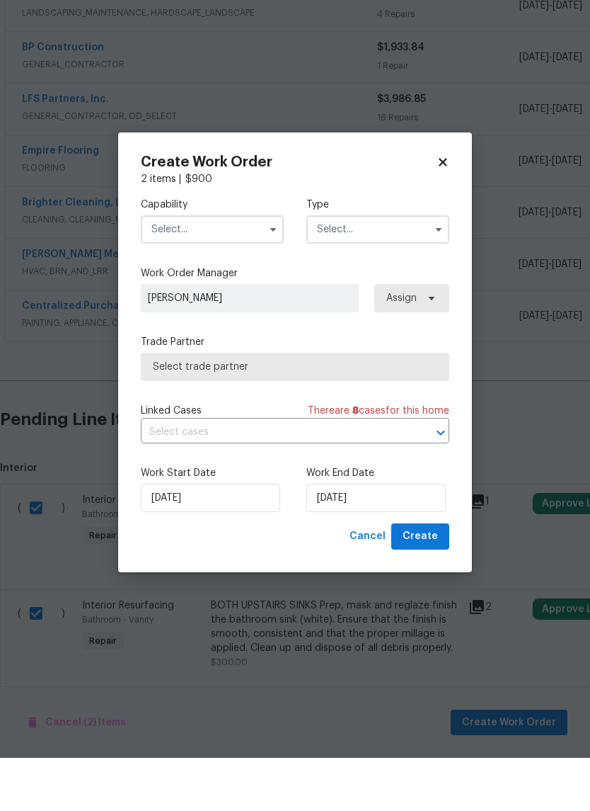
click at [240, 268] on input "text" at bounding box center [212, 282] width 143 height 28
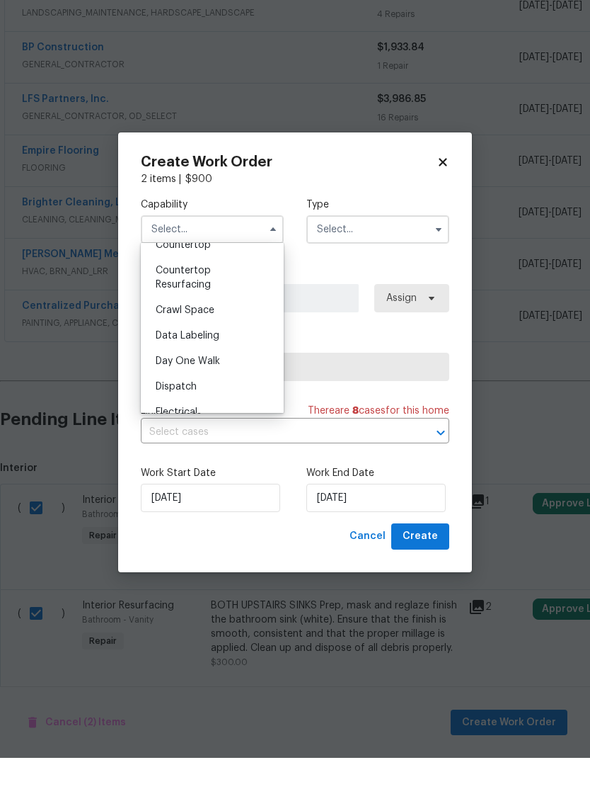
scroll to position [270, 0]
click at [263, 335] on div "Countertop Resurfacing" at bounding box center [212, 355] width 136 height 40
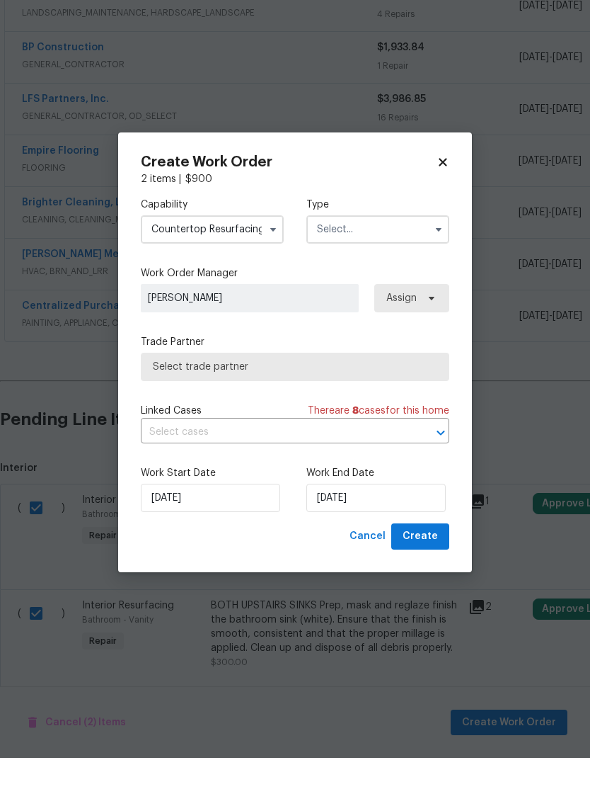
type input "Countertop Resurfacing"
click at [402, 268] on input "text" at bounding box center [378, 282] width 143 height 28
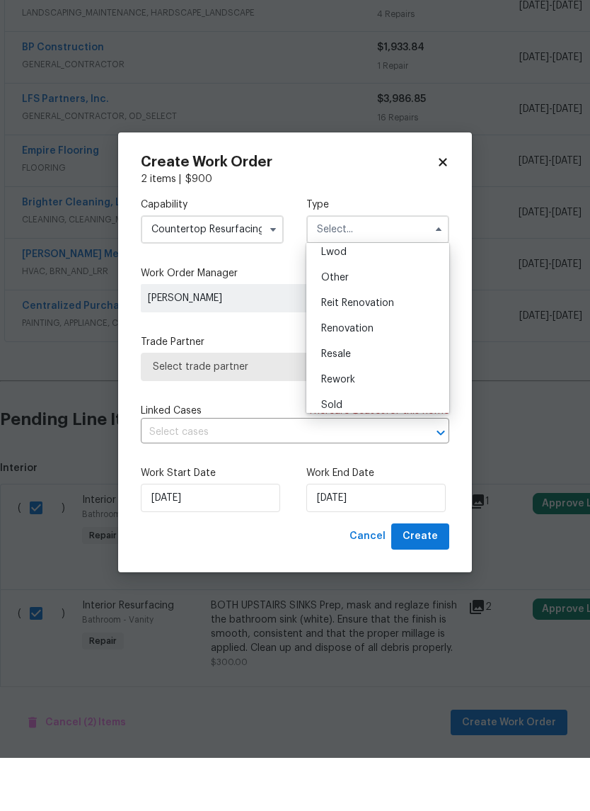
scroll to position [159, 0]
click at [412, 370] on div "Renovation" at bounding box center [378, 382] width 136 height 25
type input "Renovation"
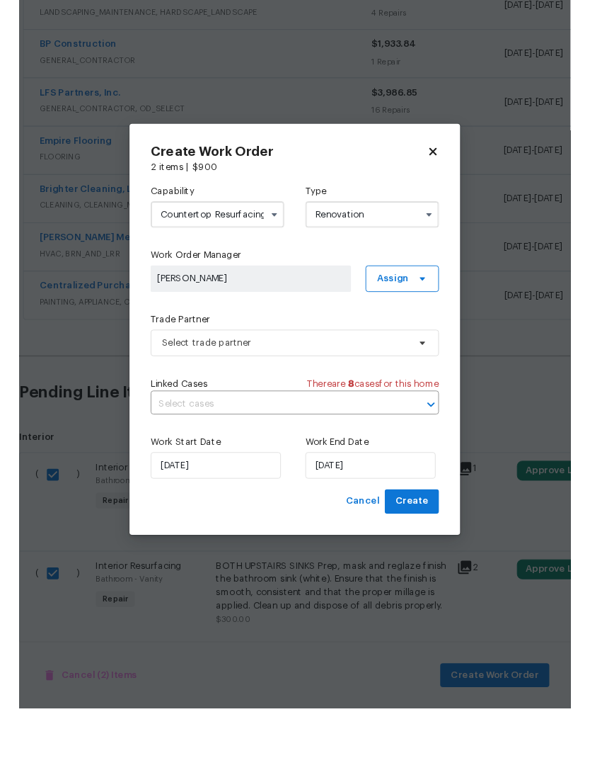
scroll to position [0, 0]
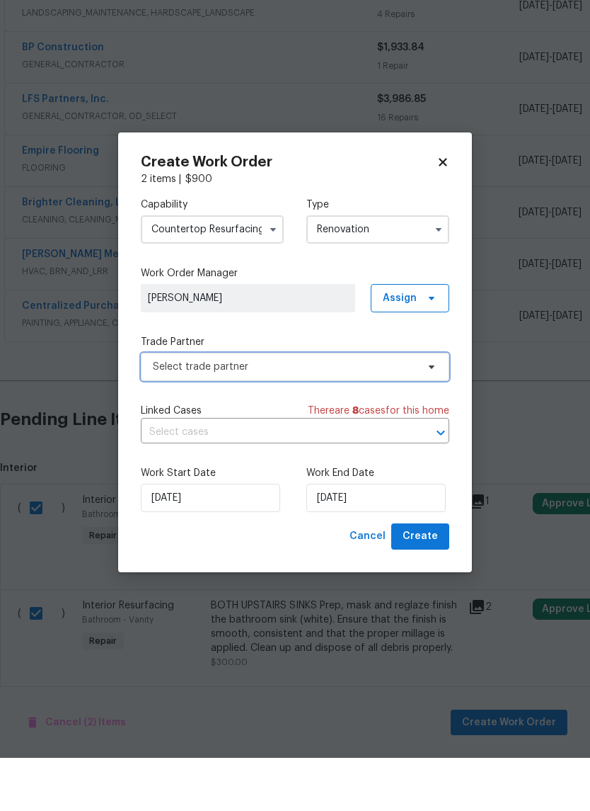
click at [422, 414] on span at bounding box center [430, 419] width 16 height 11
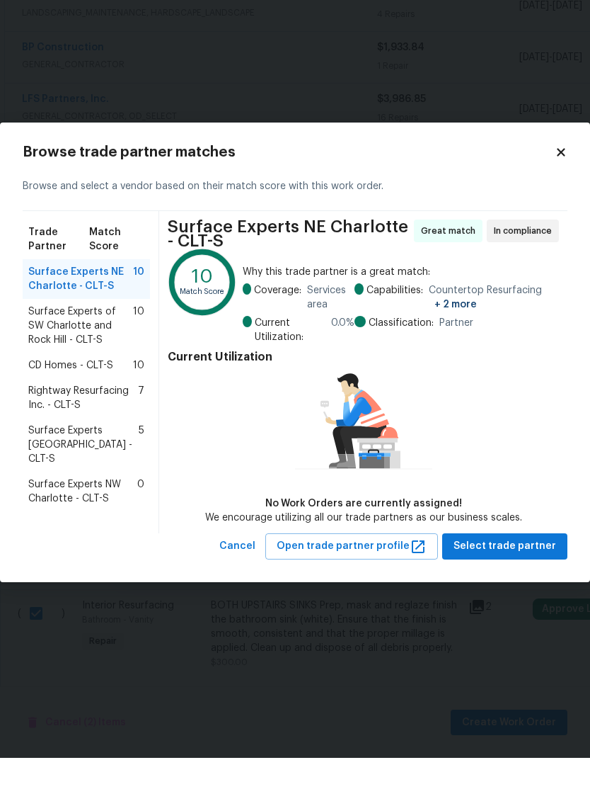
click at [123, 358] on span "Surface Experts of SW Charlotte and Rock Hill - CLT-S" at bounding box center [80, 379] width 105 height 42
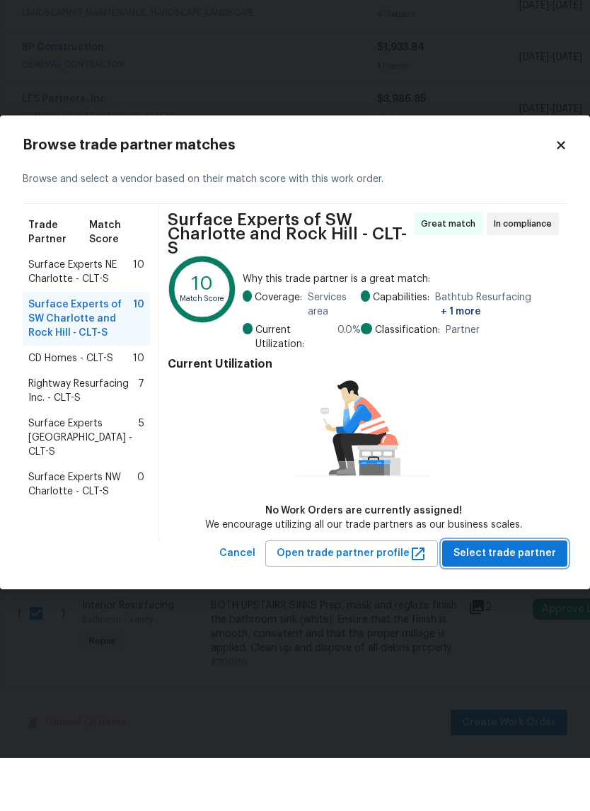
click at [545, 598] on span "Select trade partner" at bounding box center [505, 607] width 103 height 18
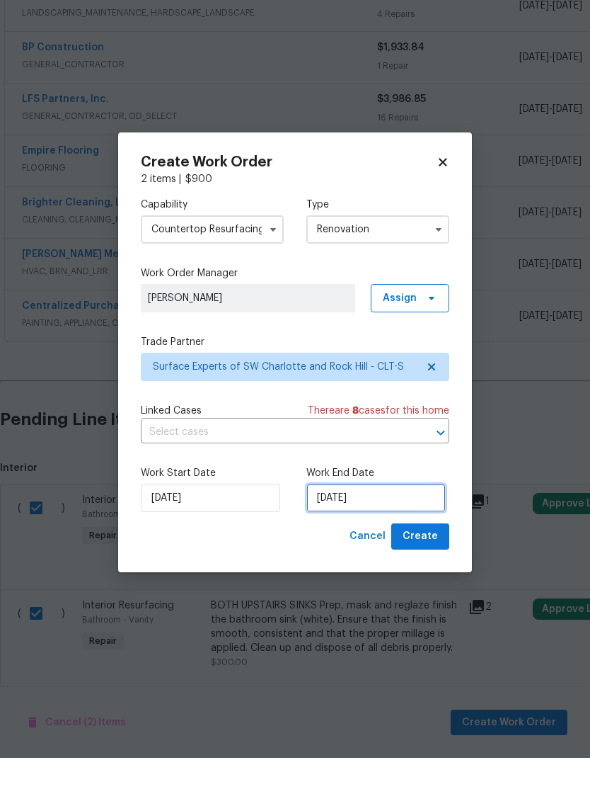
click at [423, 537] on input "9/19/2025" at bounding box center [376, 551] width 139 height 28
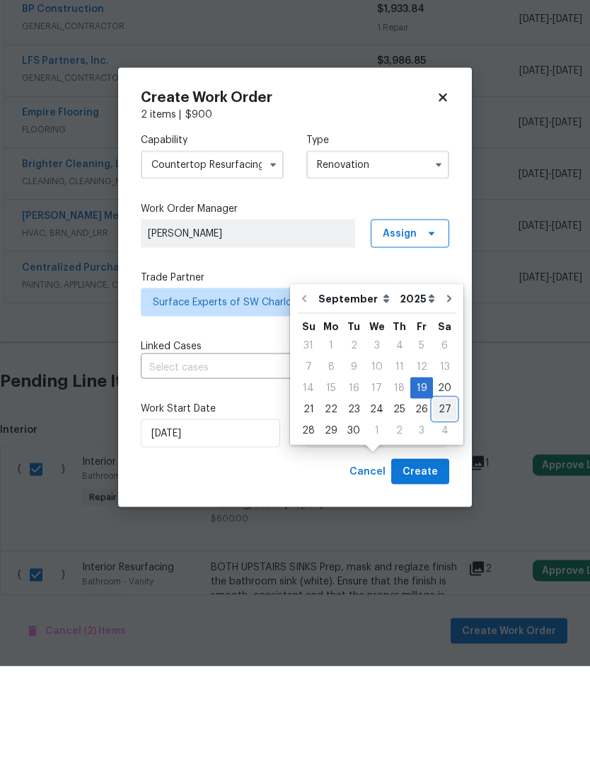
click at [440, 491] on div "27" at bounding box center [444, 501] width 23 height 20
type input "9/27/2025"
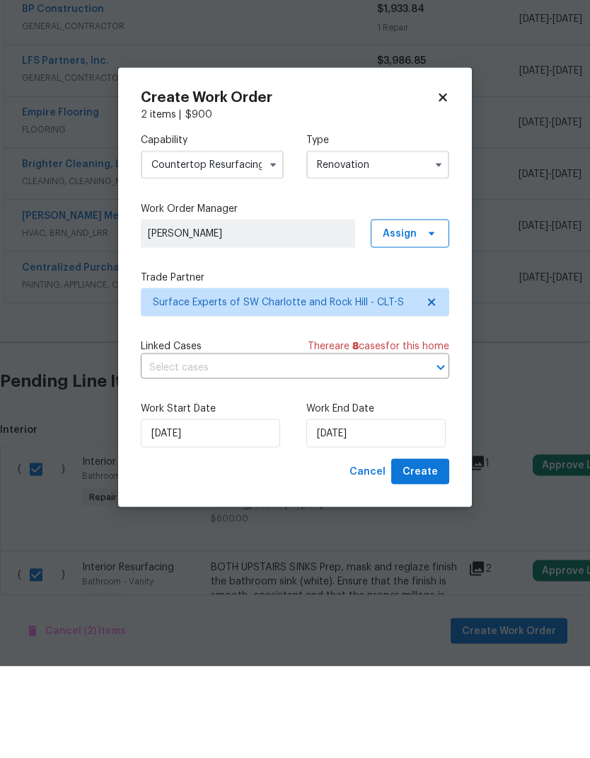
scroll to position [57, 0]
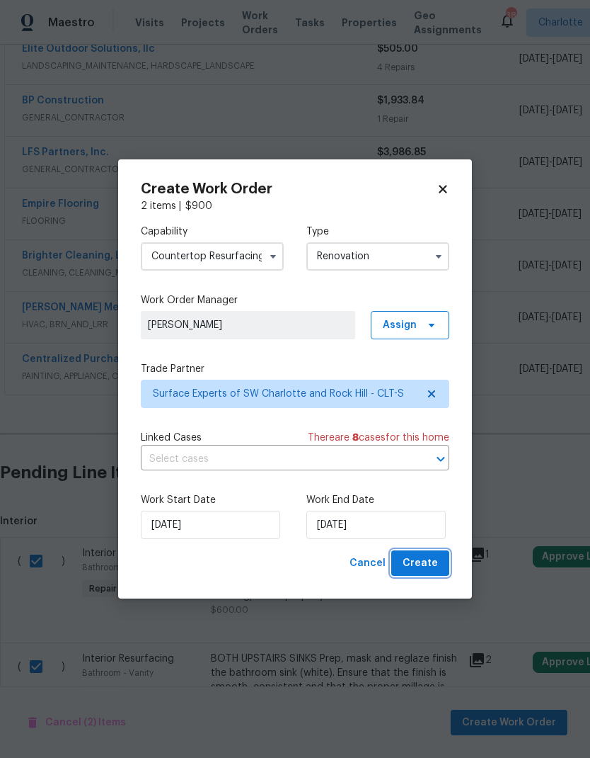
click at [435, 562] on span "Create" at bounding box center [420, 563] width 35 height 18
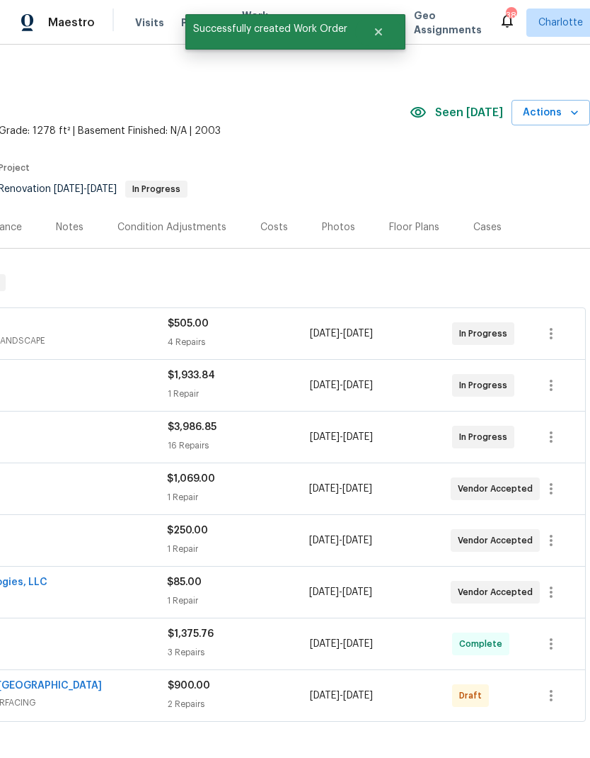
scroll to position [8, 210]
click at [554, 687] on icon "button" at bounding box center [551, 695] width 17 height 17
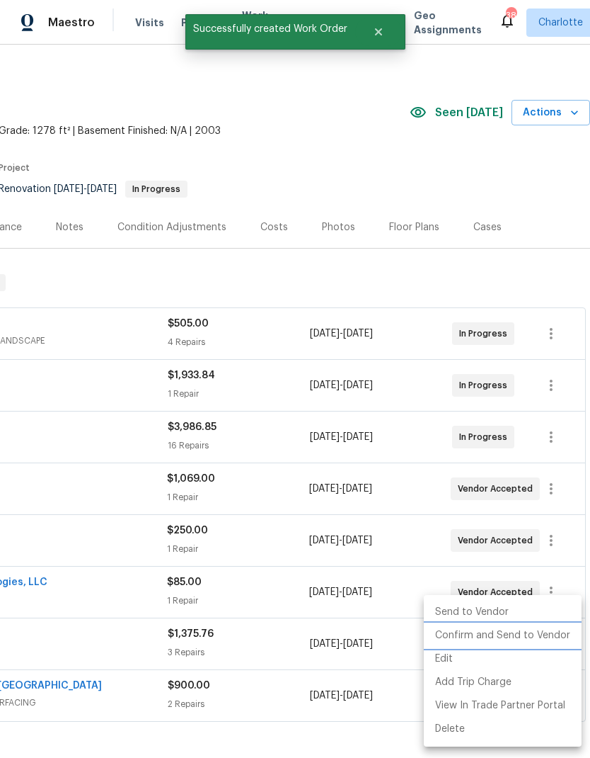
click at [550, 629] on li "Confirm and Send to Vendor" at bounding box center [503, 635] width 158 height 23
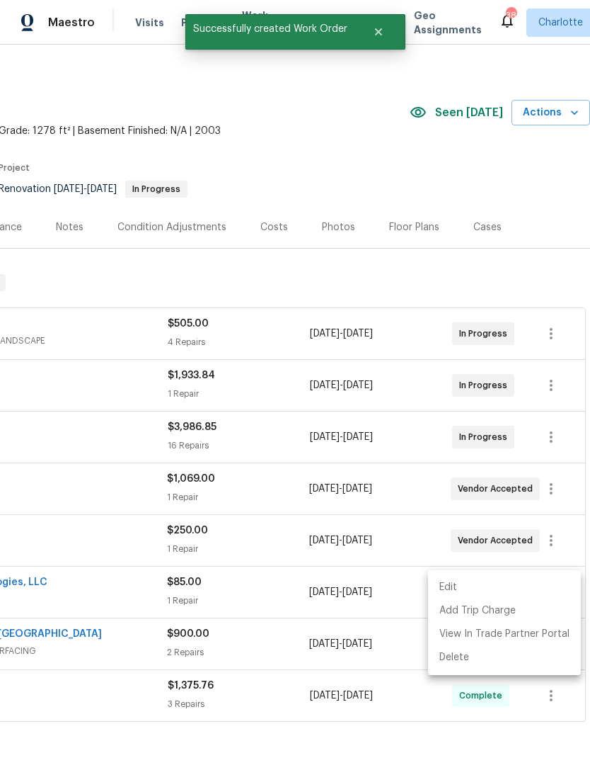
click at [396, 699] on div at bounding box center [295, 379] width 590 height 758
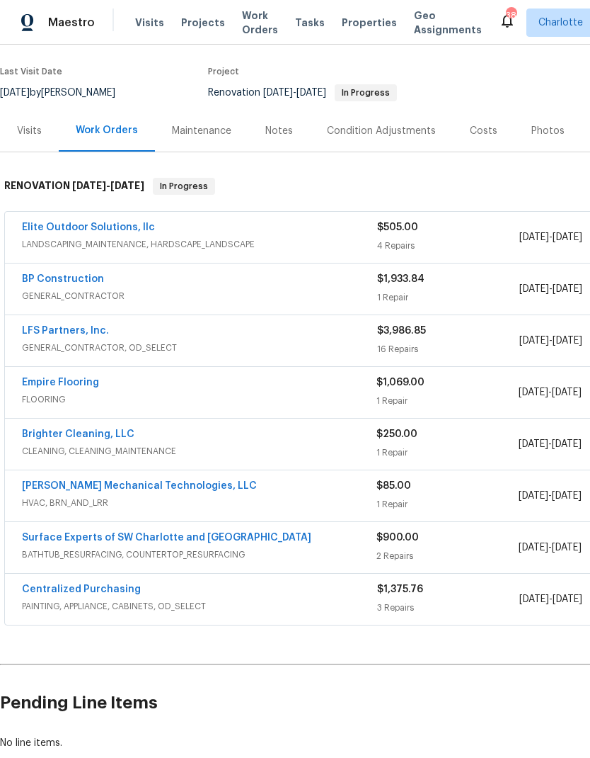
scroll to position [105, 0]
click at [229, 532] on link "Surface Experts of SW Charlotte and Rock Hill" at bounding box center [167, 537] width 290 height 10
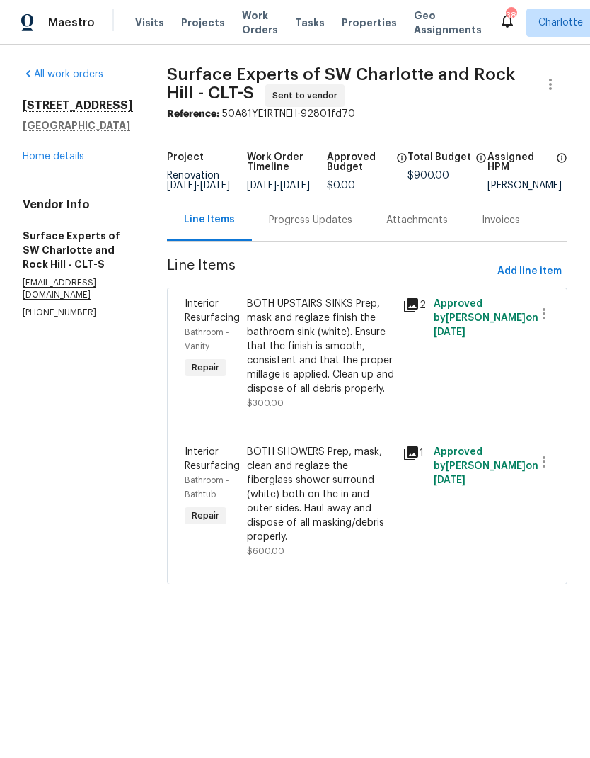
click at [331, 224] on div "Progress Updates" at bounding box center [311, 220] width 84 height 14
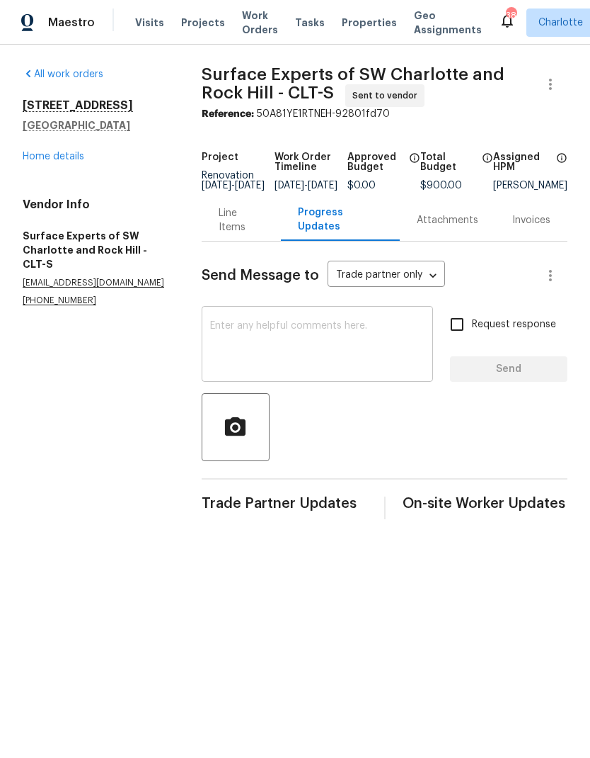
click at [361, 344] on textarea at bounding box center [317, 346] width 215 height 50
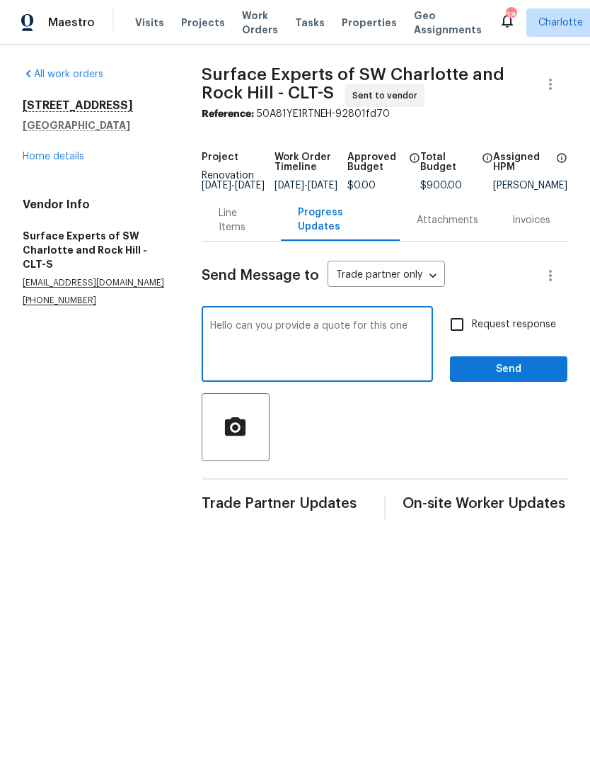
type textarea "Hello can you provide a quote for this one"
click at [452, 333] on input "Request response" at bounding box center [458, 324] width 30 height 30
checkbox input "true"
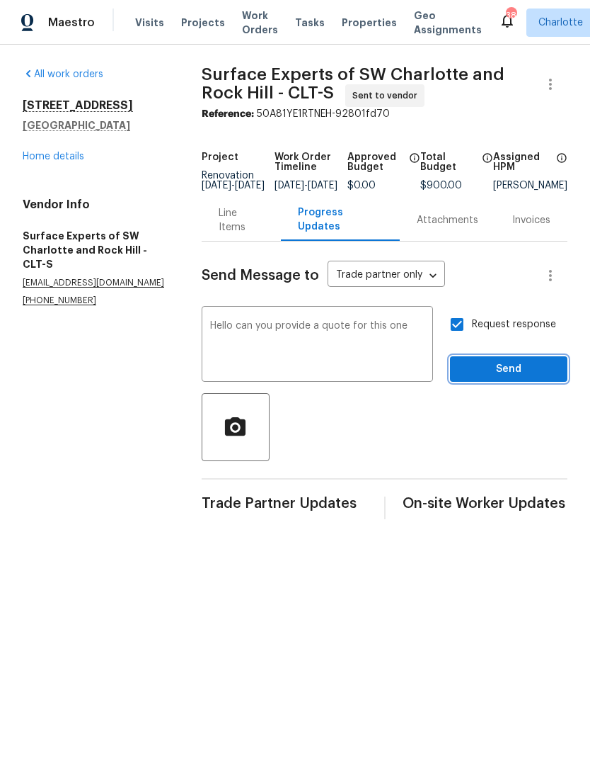
click at [523, 378] on span "Send" at bounding box center [509, 369] width 95 height 18
